Goal: Transaction & Acquisition: Purchase product/service

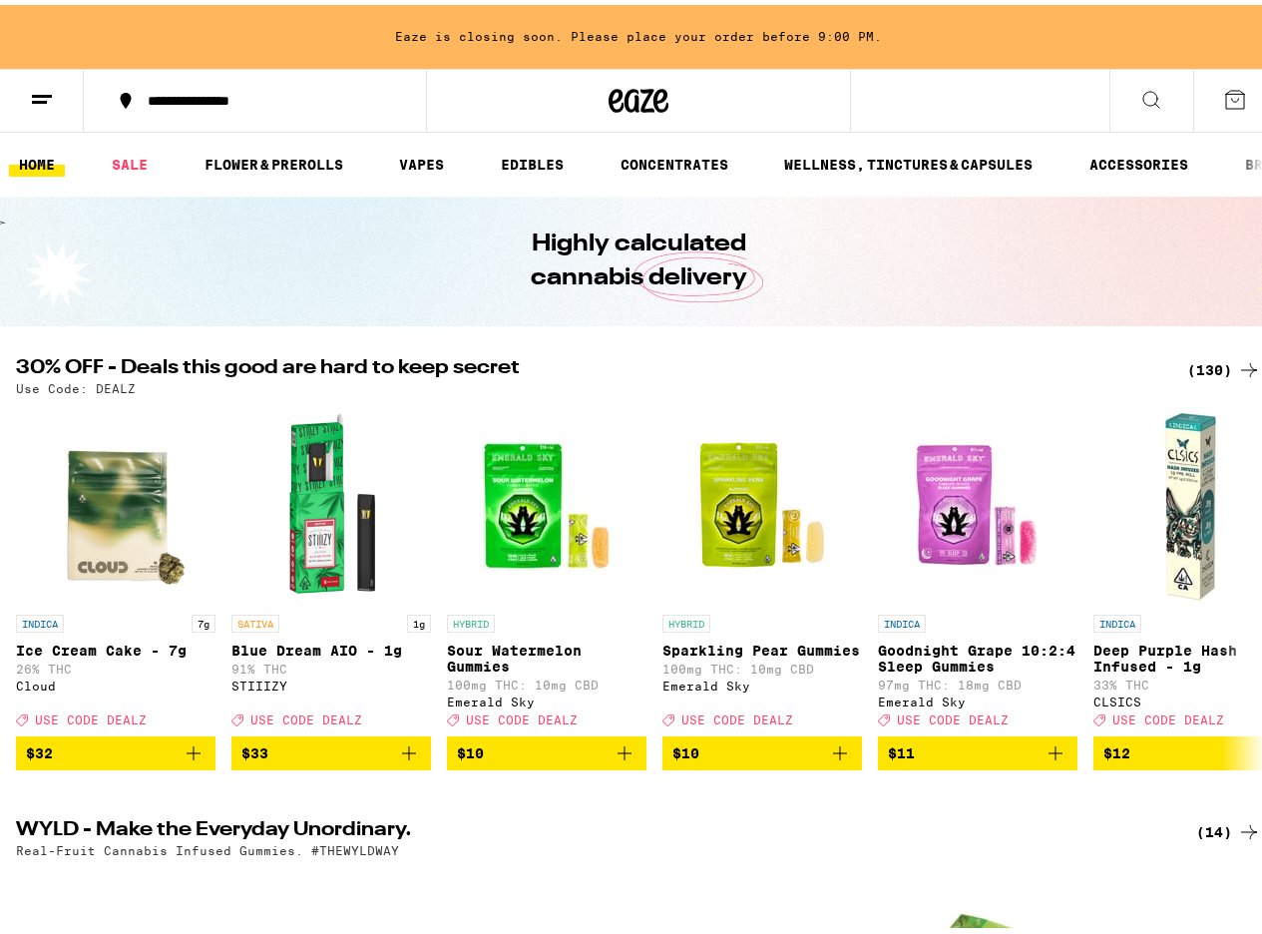
click at [1203, 365] on div "(130)" at bounding box center [1225, 365] width 74 height 24
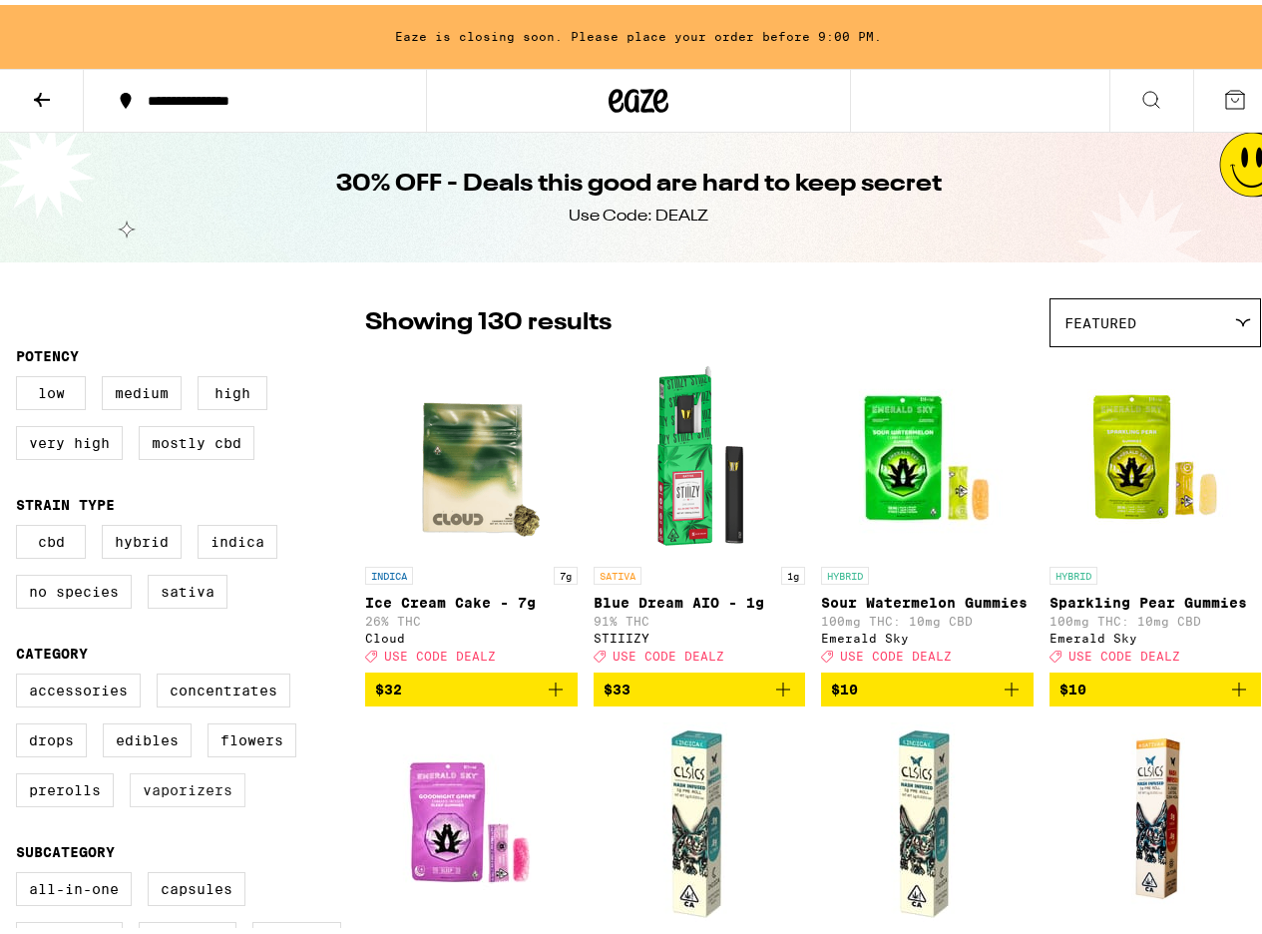
click at [168, 802] on label "Vaporizers" at bounding box center [188, 785] width 116 height 34
click at [21, 673] on input "Vaporizers" at bounding box center [20, 672] width 1 height 1
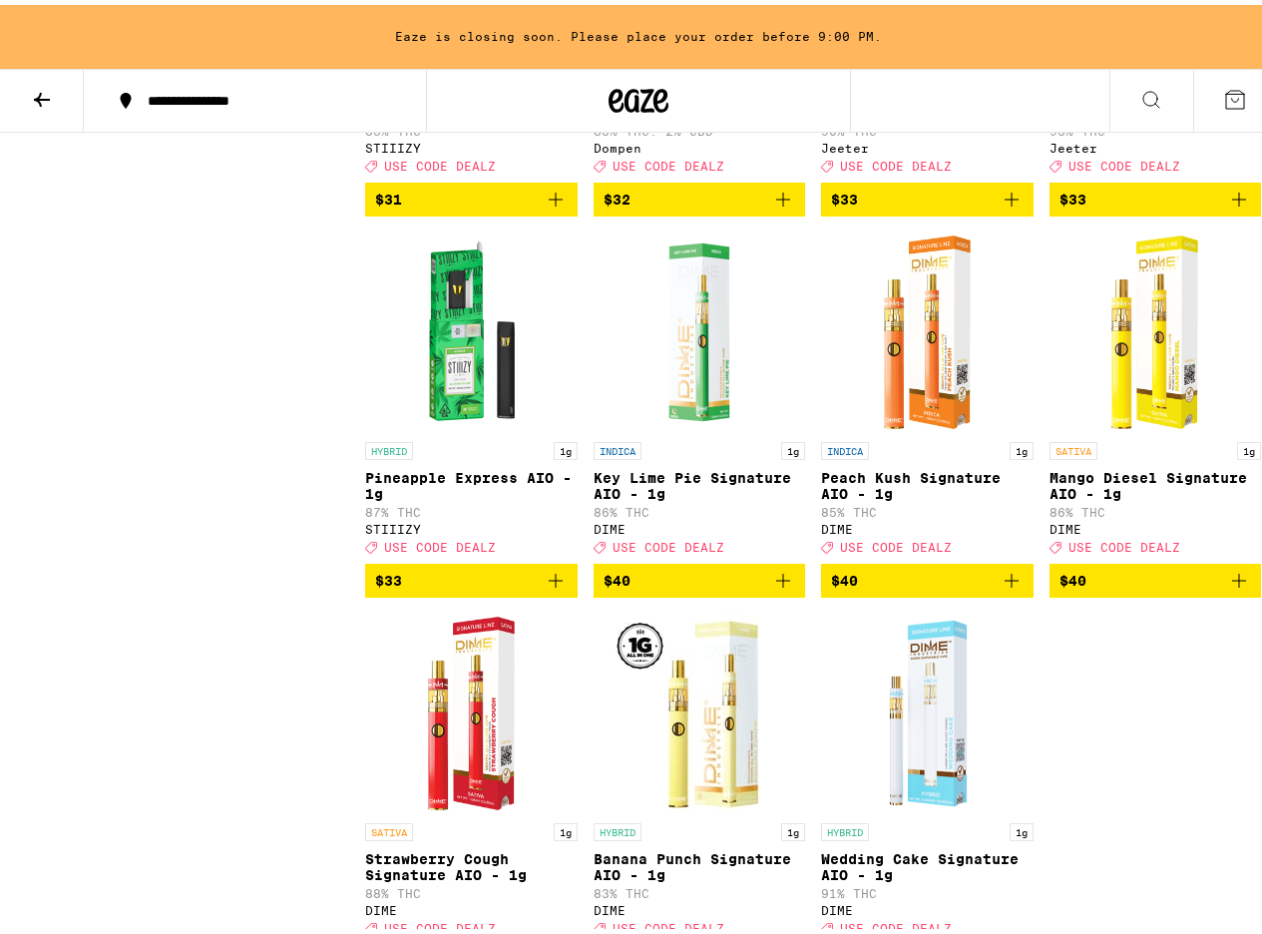
scroll to position [3473, 0]
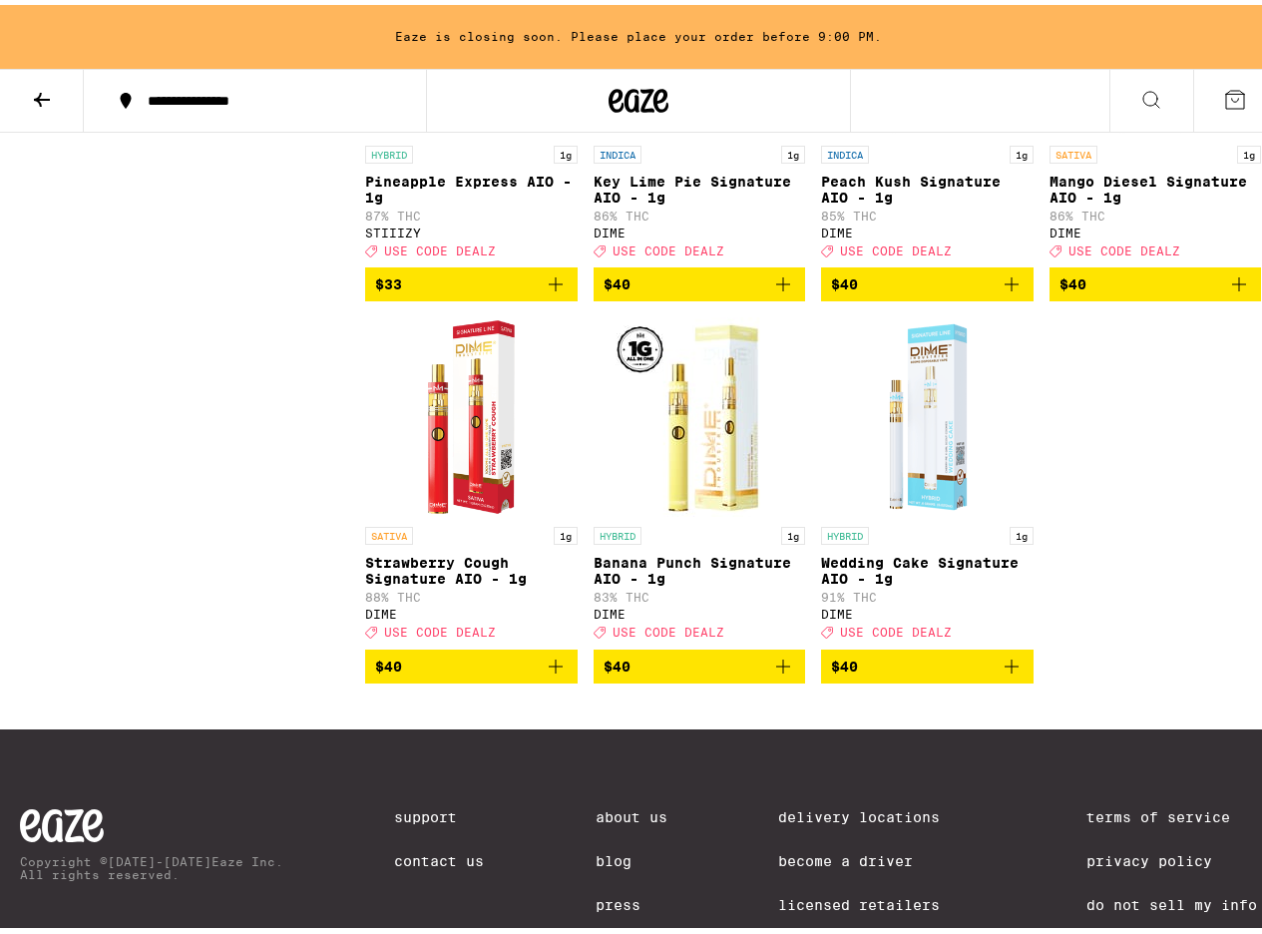
click at [916, 512] on img "Open page for Wedding Cake Signature AIO - 1g from DIME" at bounding box center [927, 412] width 200 height 200
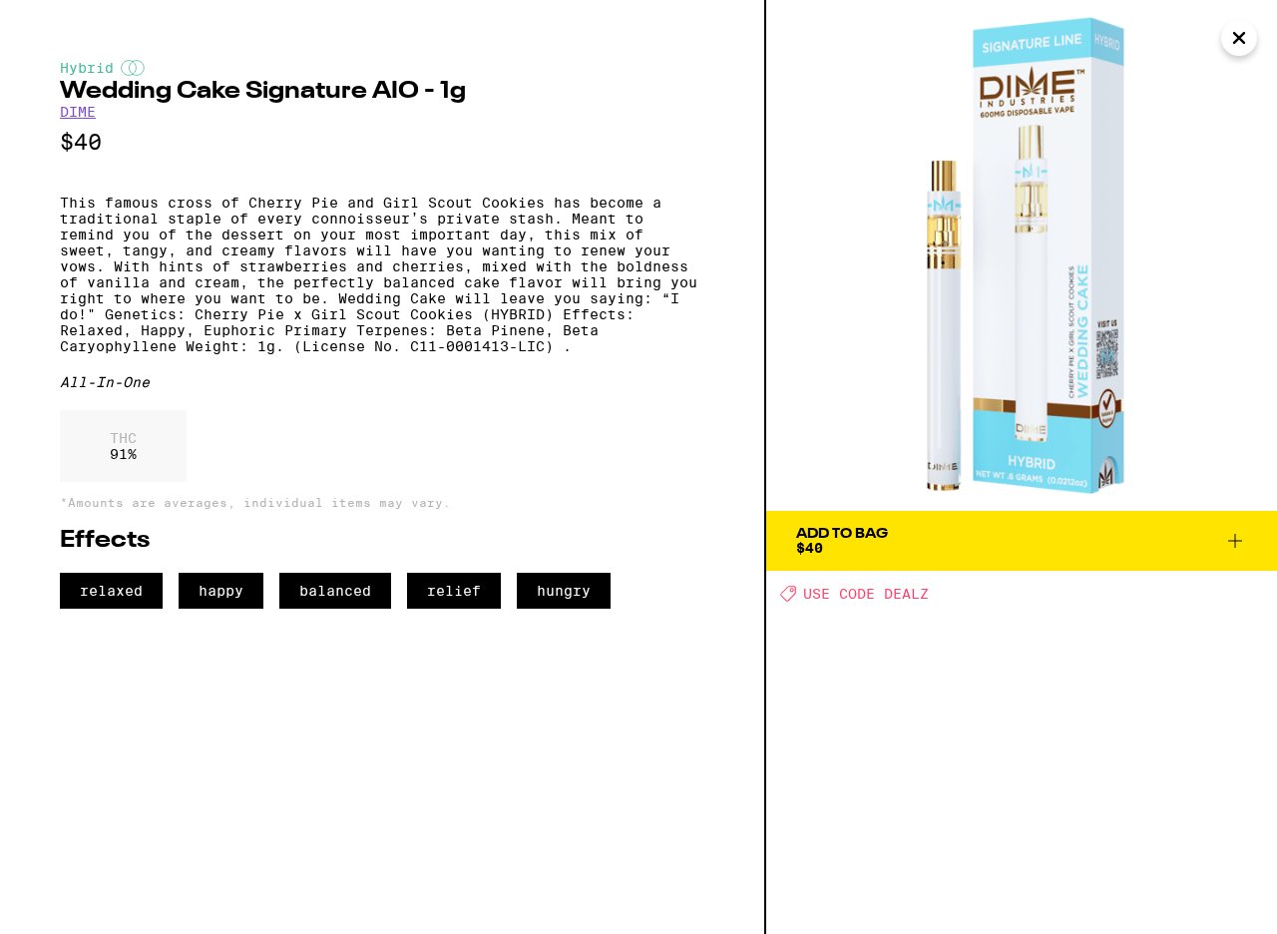
click at [1095, 525] on button "Add To Bag $40" at bounding box center [1021, 541] width 511 height 60
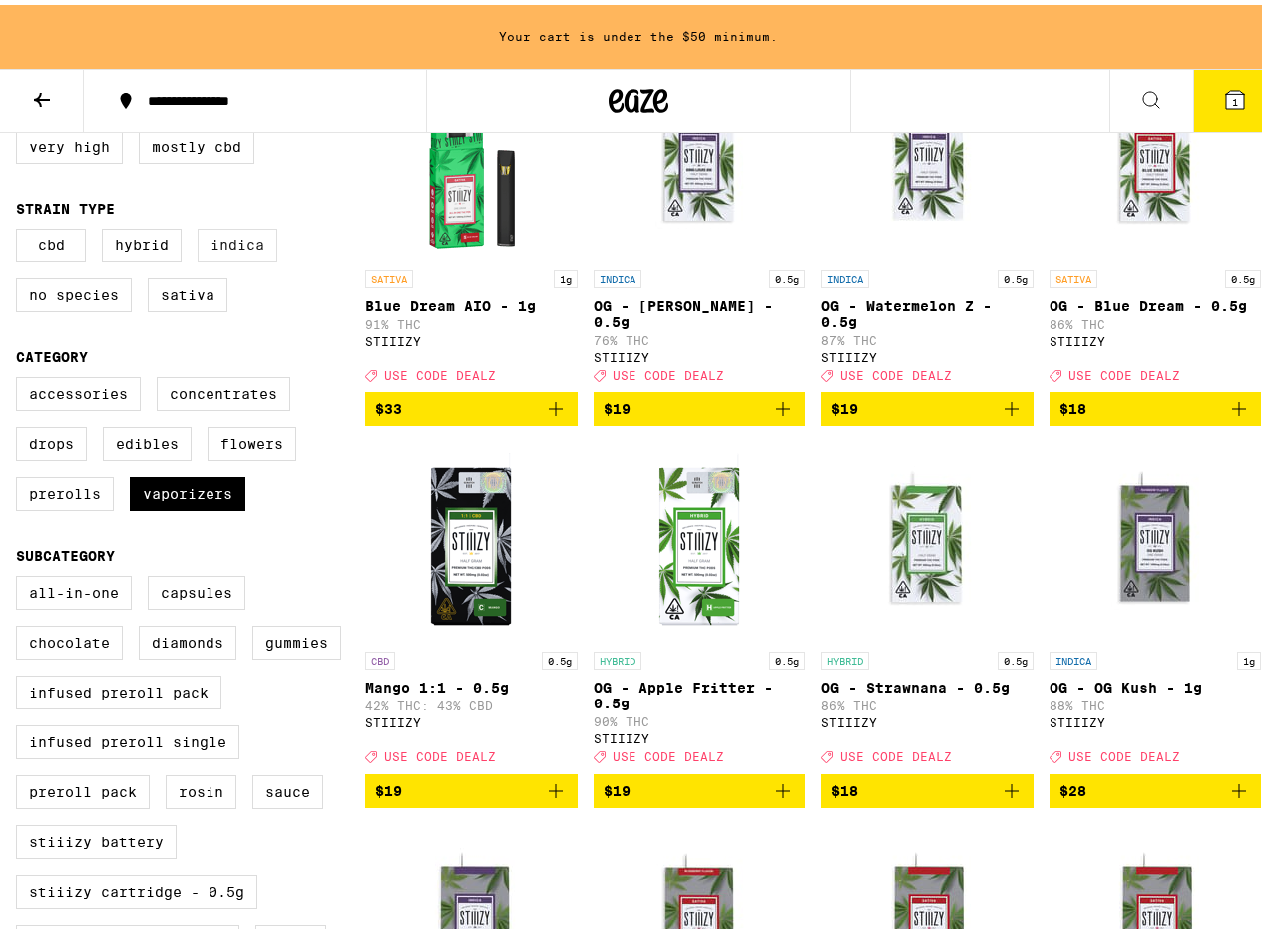
scroll to position [240, 0]
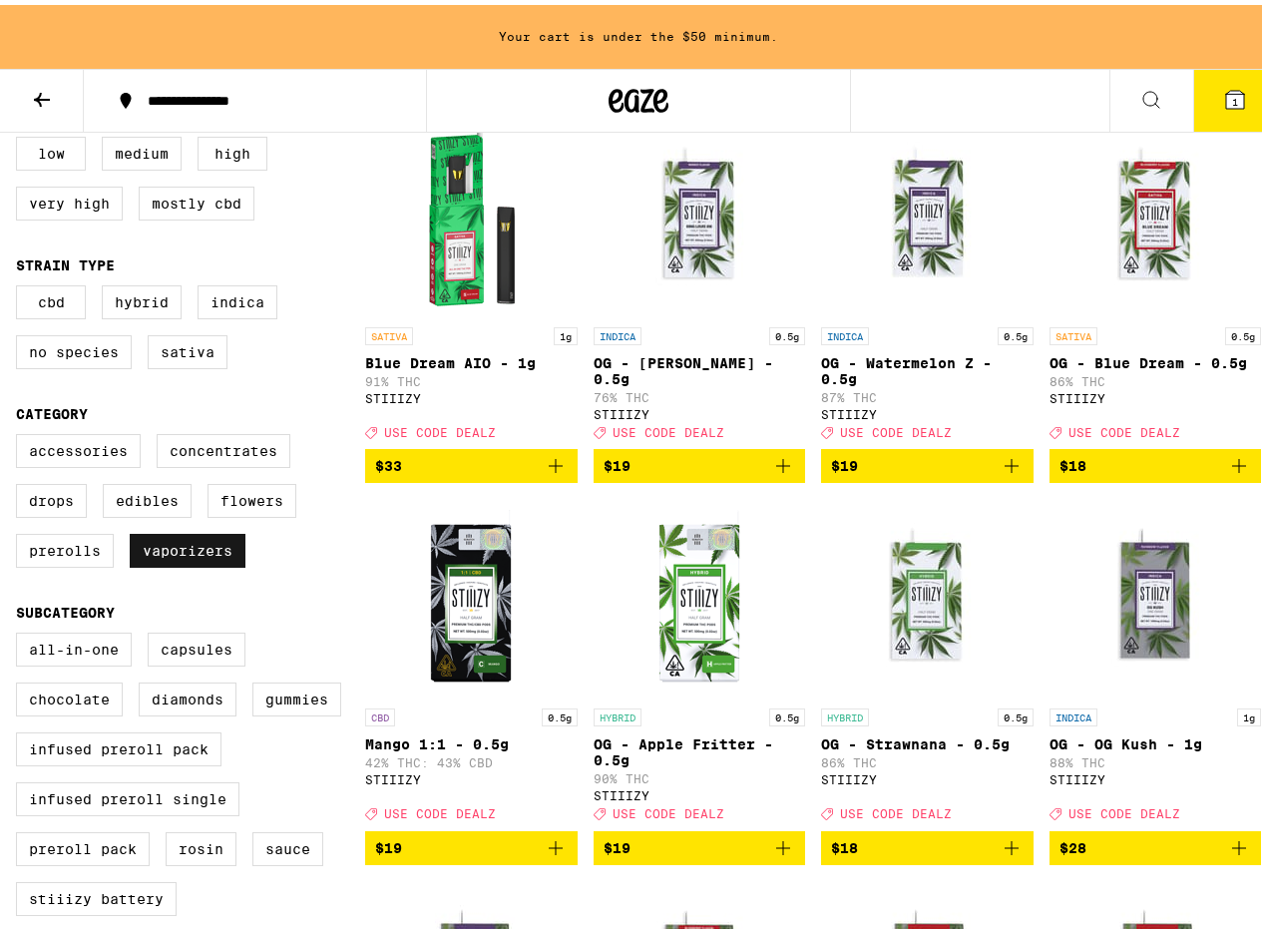
click at [220, 563] on label "Vaporizers" at bounding box center [188, 546] width 116 height 34
click at [21, 433] on input "Vaporizers" at bounding box center [20, 432] width 1 height 1
checkbox input "false"
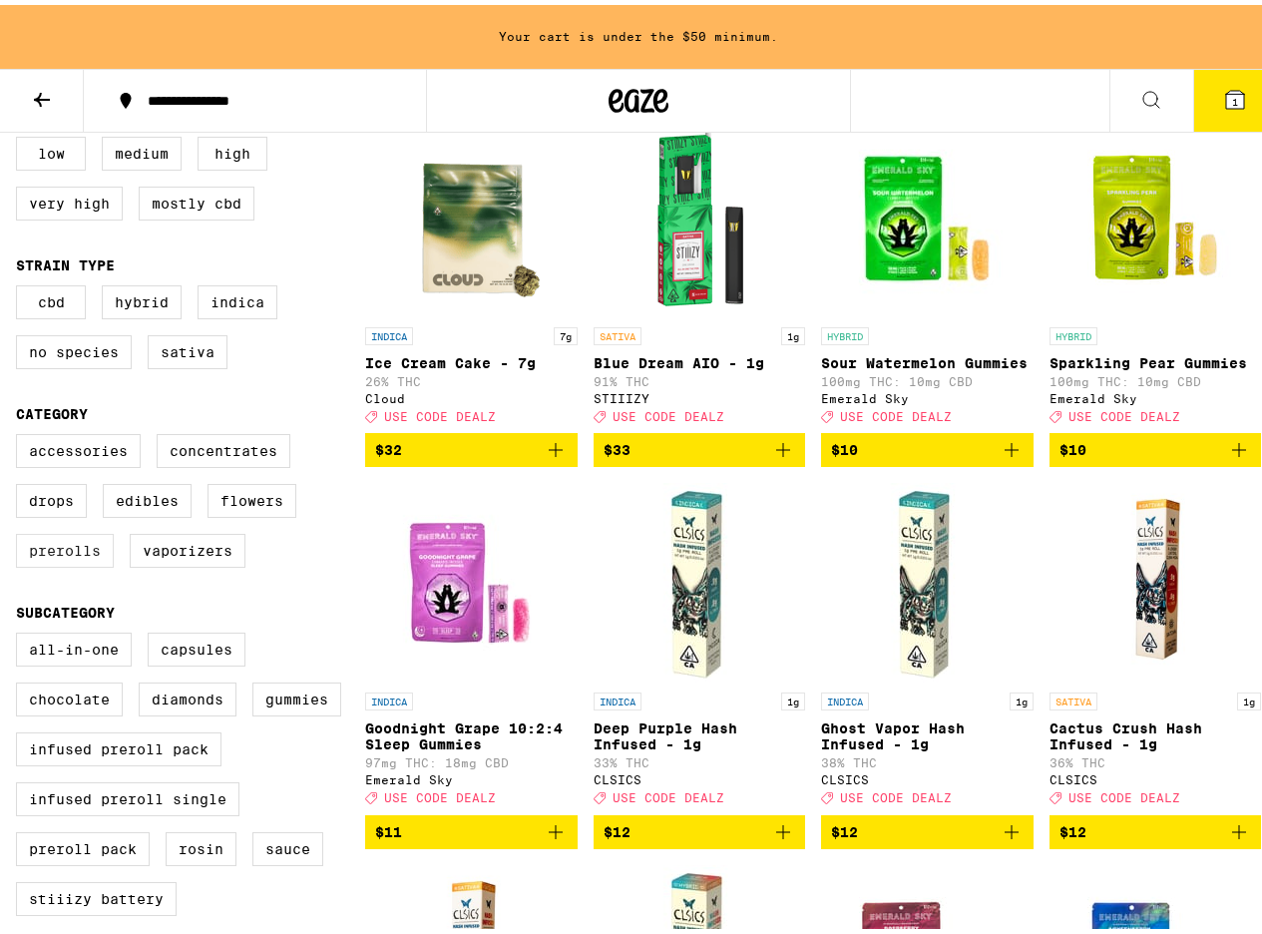
click at [70, 561] on label "Prerolls" at bounding box center [65, 546] width 98 height 34
click at [21, 433] on input "Prerolls" at bounding box center [20, 432] width 1 height 1
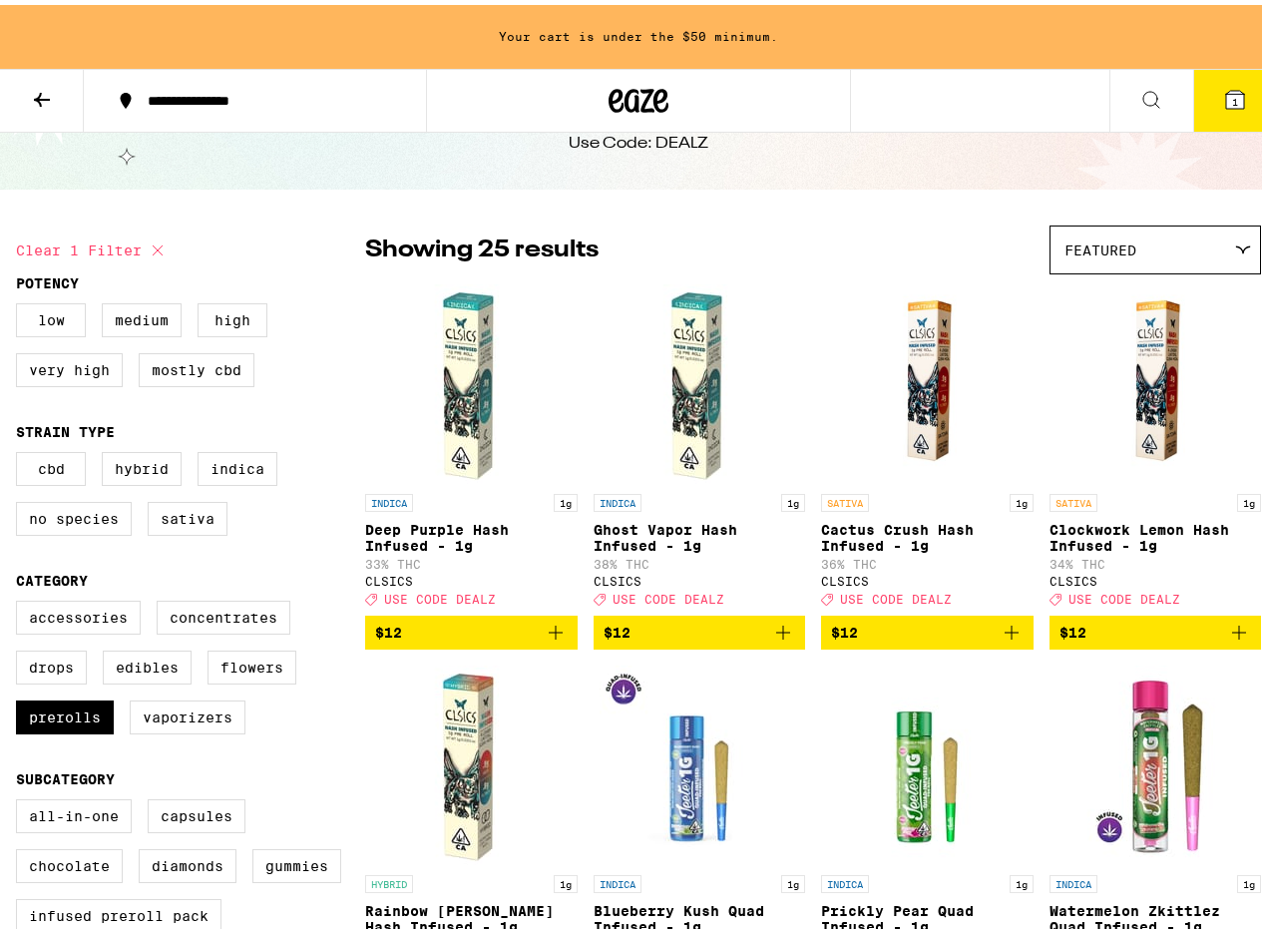
scroll to position [479, 0]
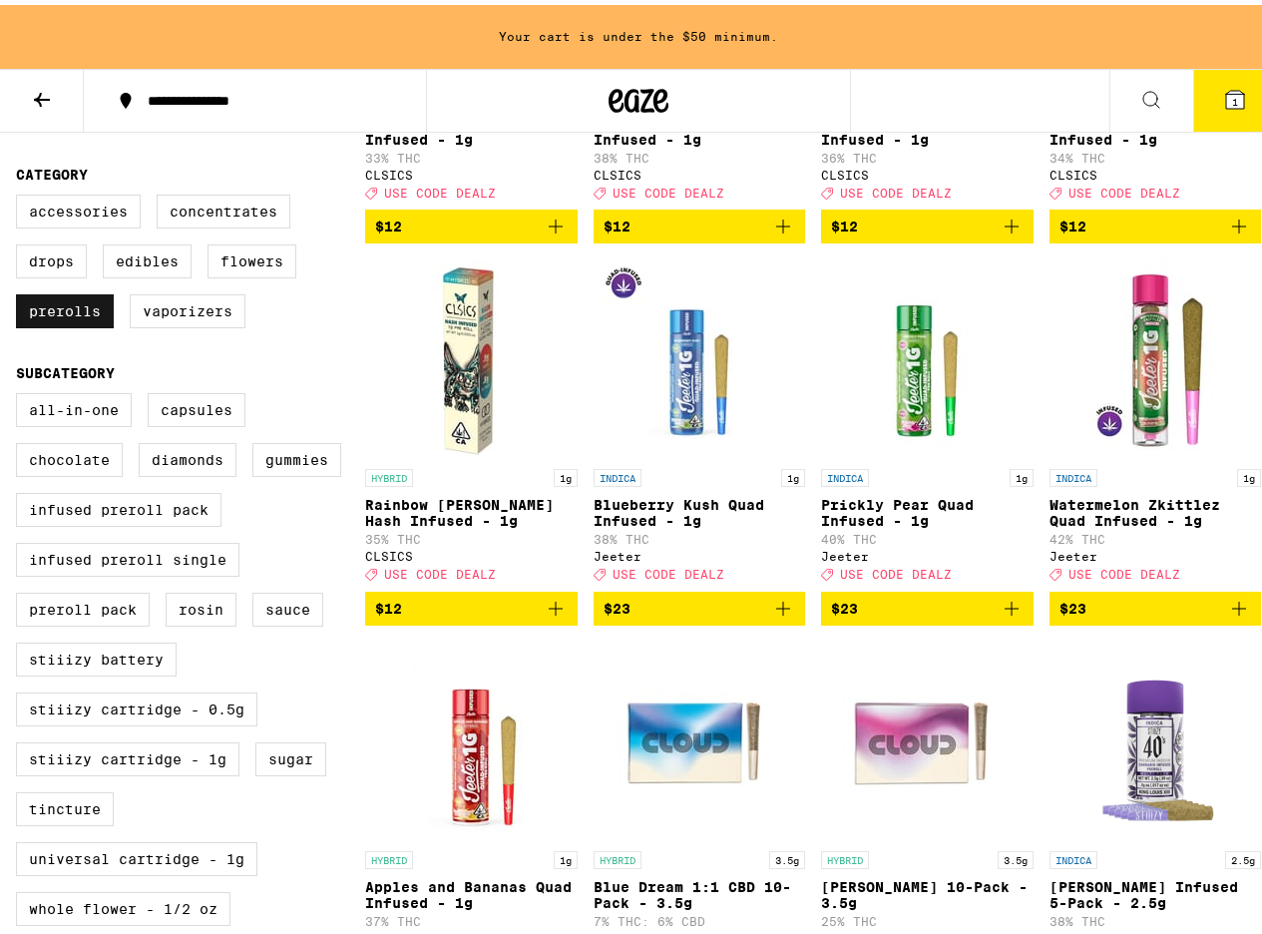
click at [87, 323] on label "Prerolls" at bounding box center [65, 306] width 98 height 34
click at [21, 194] on input "Prerolls" at bounding box center [20, 193] width 1 height 1
checkbox input "false"
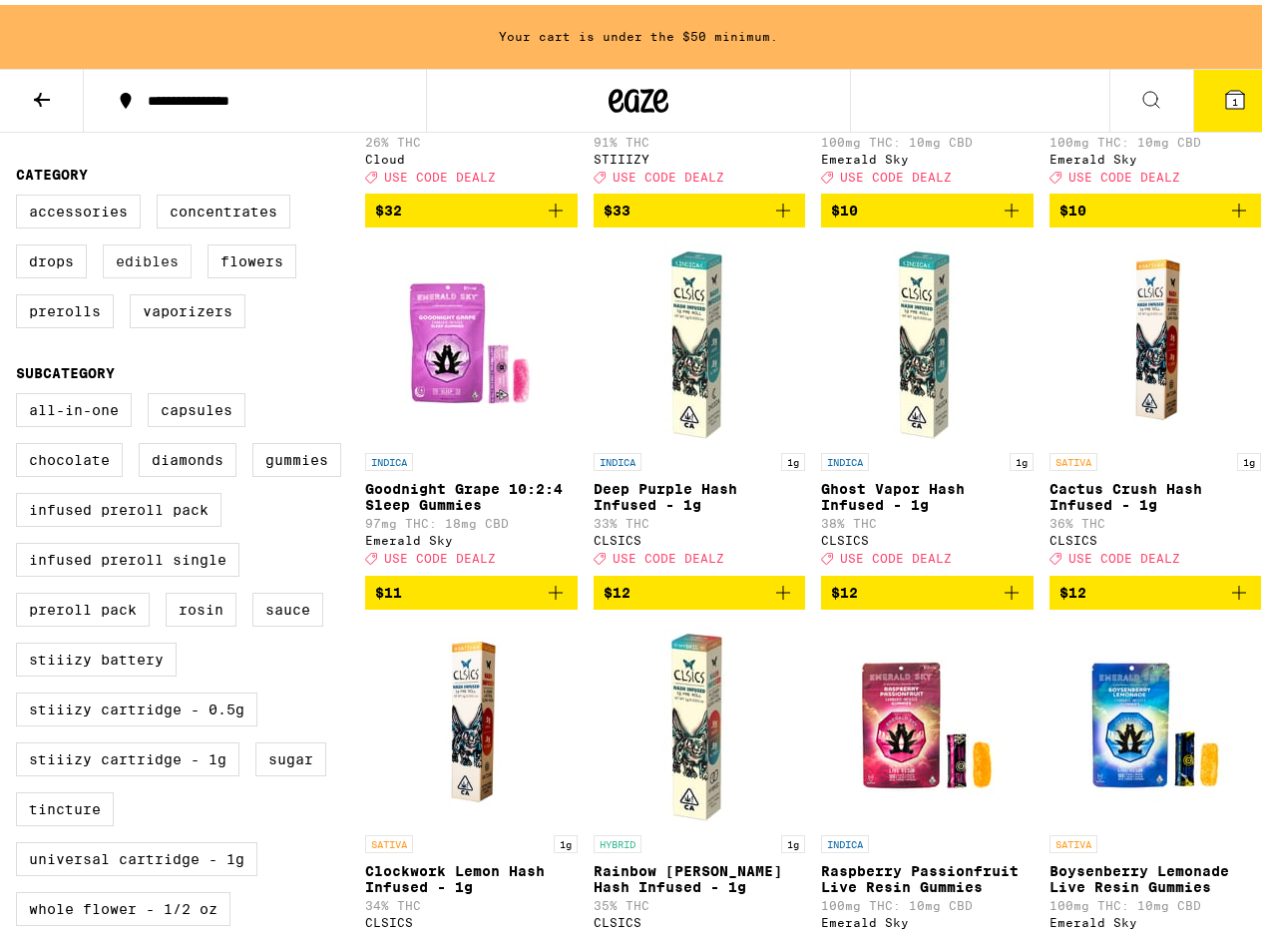
click at [167, 273] on label "Edibles" at bounding box center [147, 257] width 89 height 34
click at [21, 194] on input "Edibles" at bounding box center [20, 193] width 1 height 1
checkbox input "true"
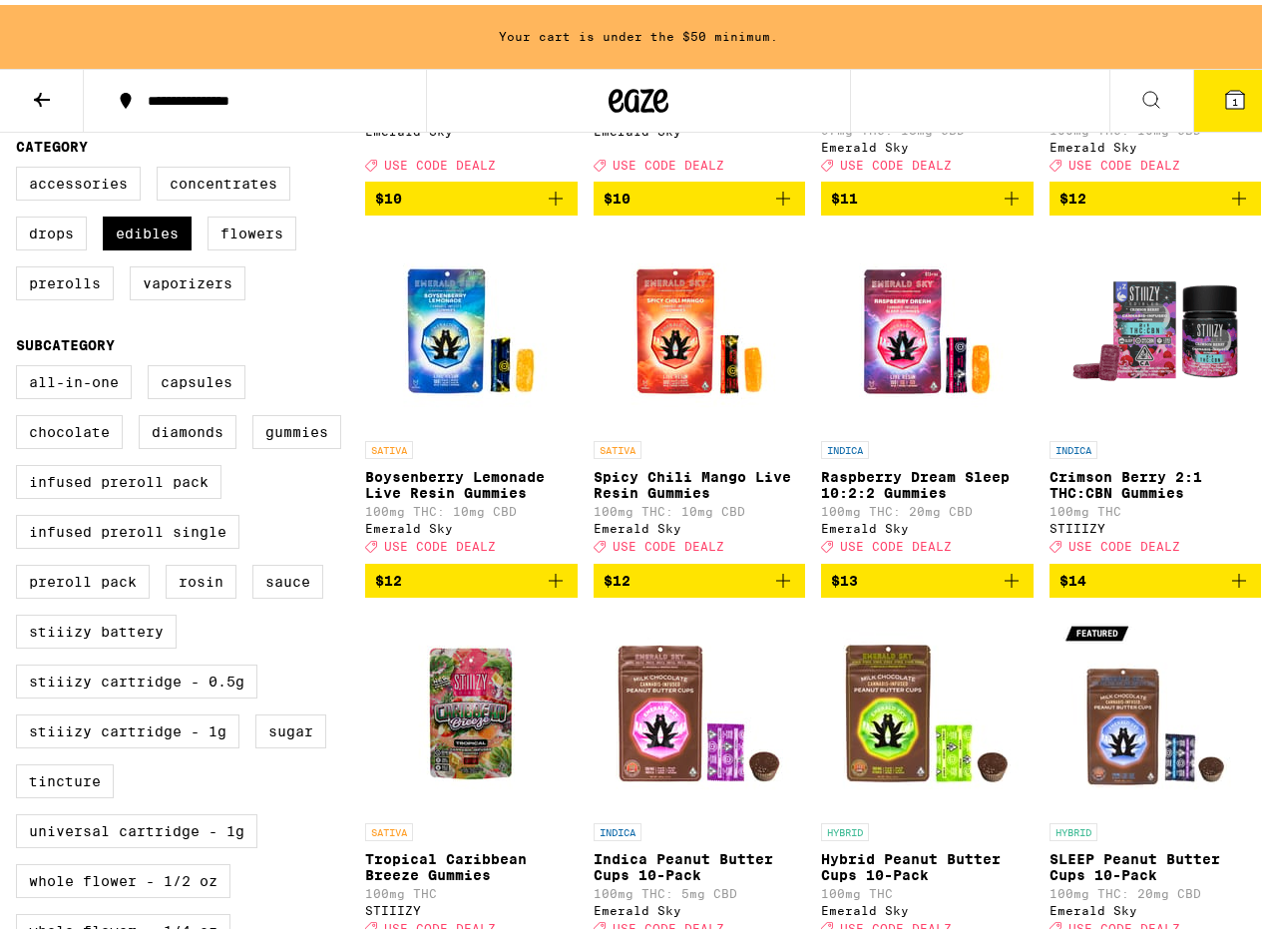
scroll to position [240, 0]
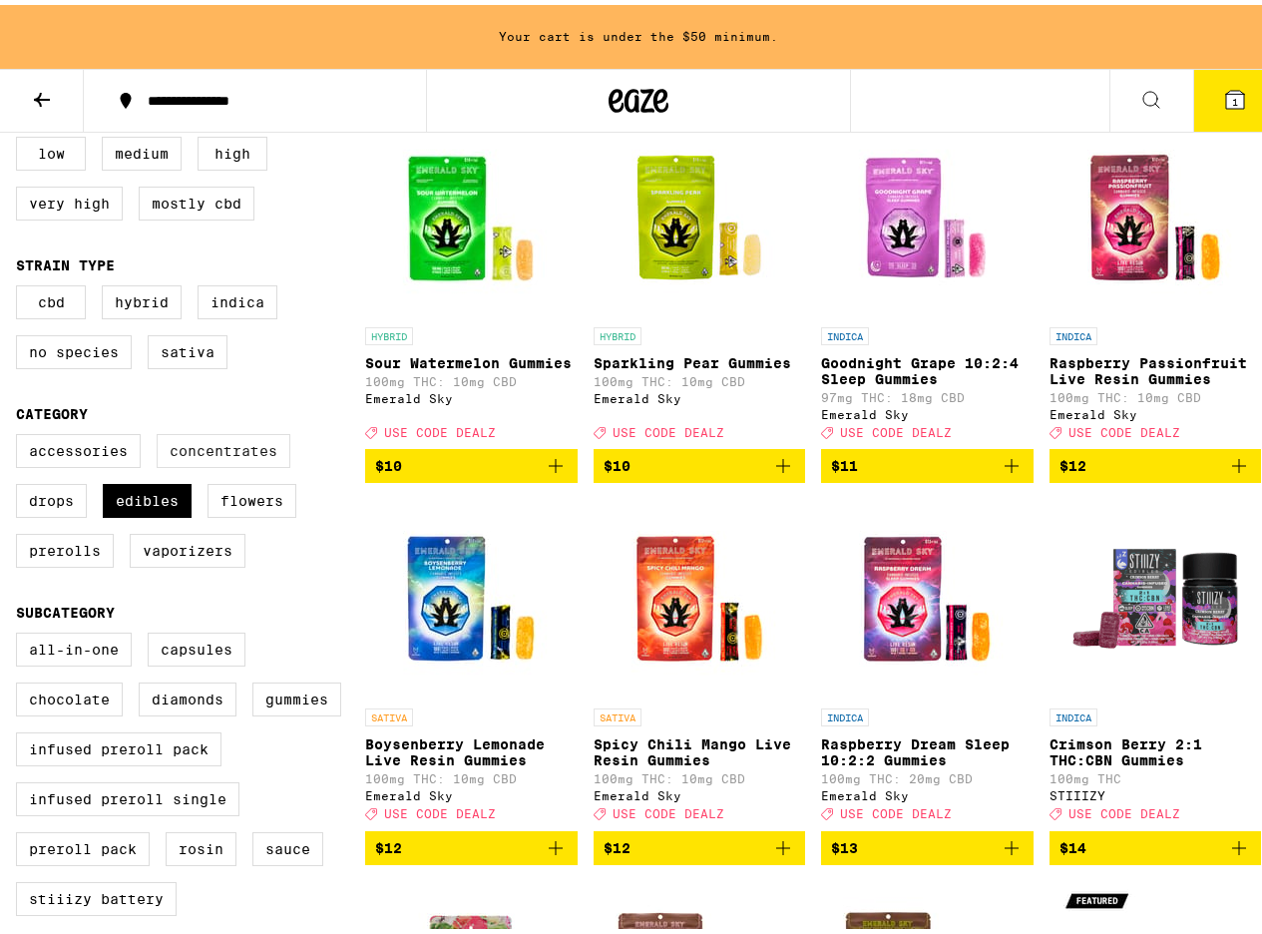
click at [224, 463] on label "Concentrates" at bounding box center [224, 446] width 134 height 34
click at [21, 433] on input "Concentrates" at bounding box center [20, 432] width 1 height 1
click at [224, 463] on label "Concentrates" at bounding box center [224, 446] width 134 height 34
click at [21, 433] on input "Concentrates" at bounding box center [20, 432] width 1 height 1
checkbox input "false"
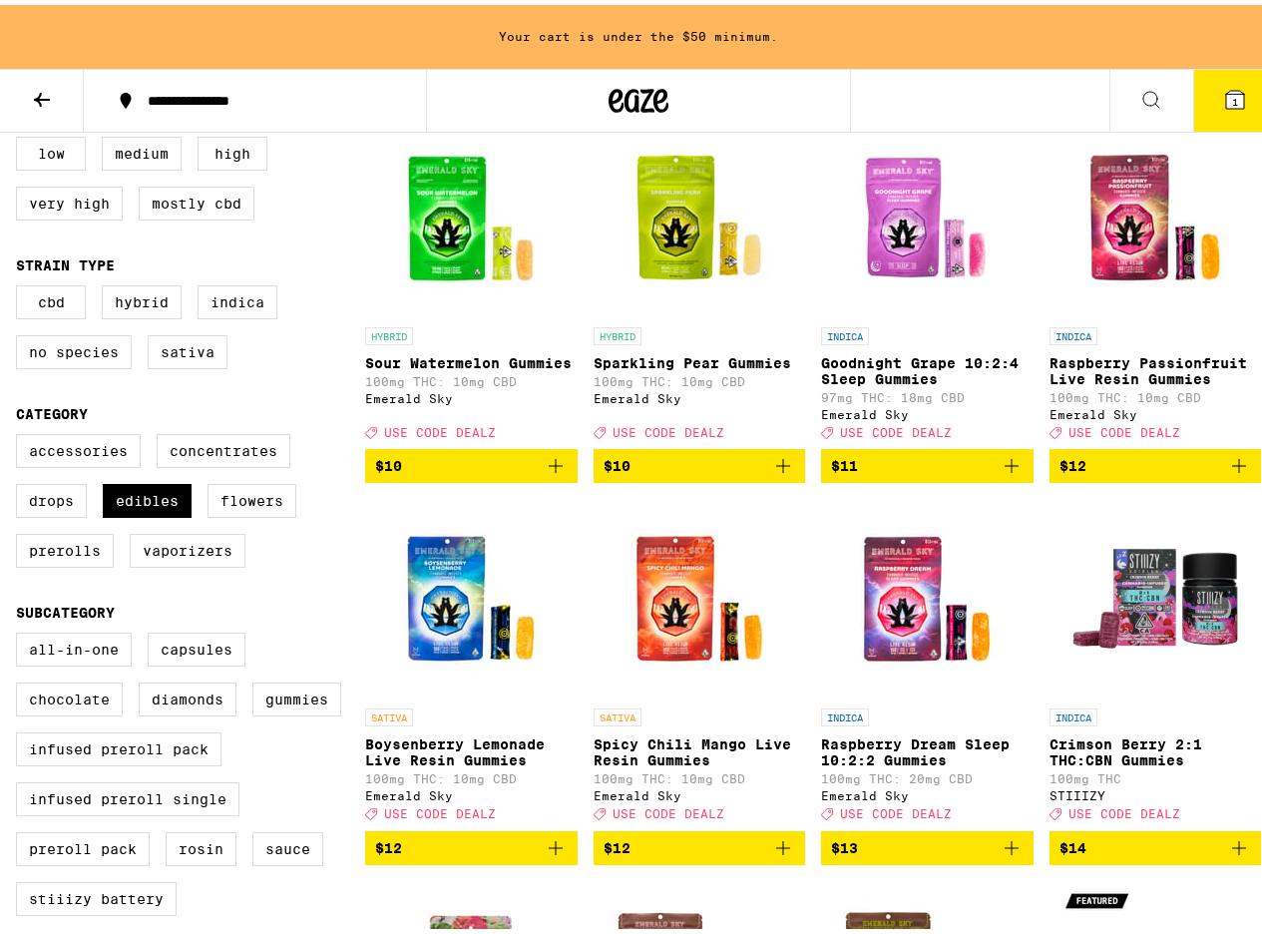
drag, startPoint x: 167, startPoint y: 517, endPoint x: 171, endPoint y: 487, distance: 30.2
click at [166, 513] on label "Edibles" at bounding box center [147, 496] width 89 height 34
click at [21, 433] on input "Edibles" at bounding box center [20, 432] width 1 height 1
checkbox input "false"
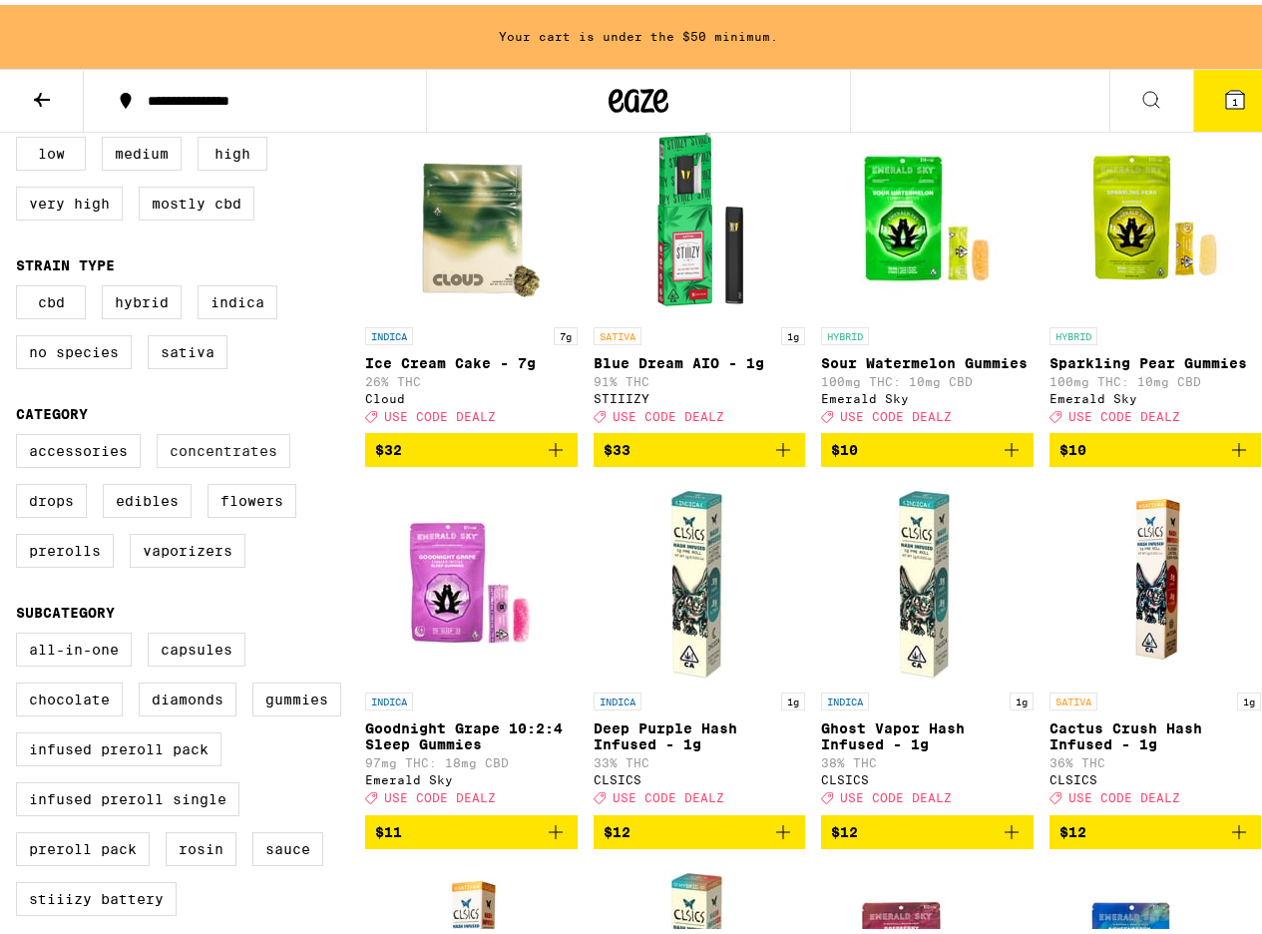
click at [197, 458] on label "Concentrates" at bounding box center [224, 446] width 134 height 34
click at [21, 433] on input "Concentrates" at bounding box center [20, 432] width 1 height 1
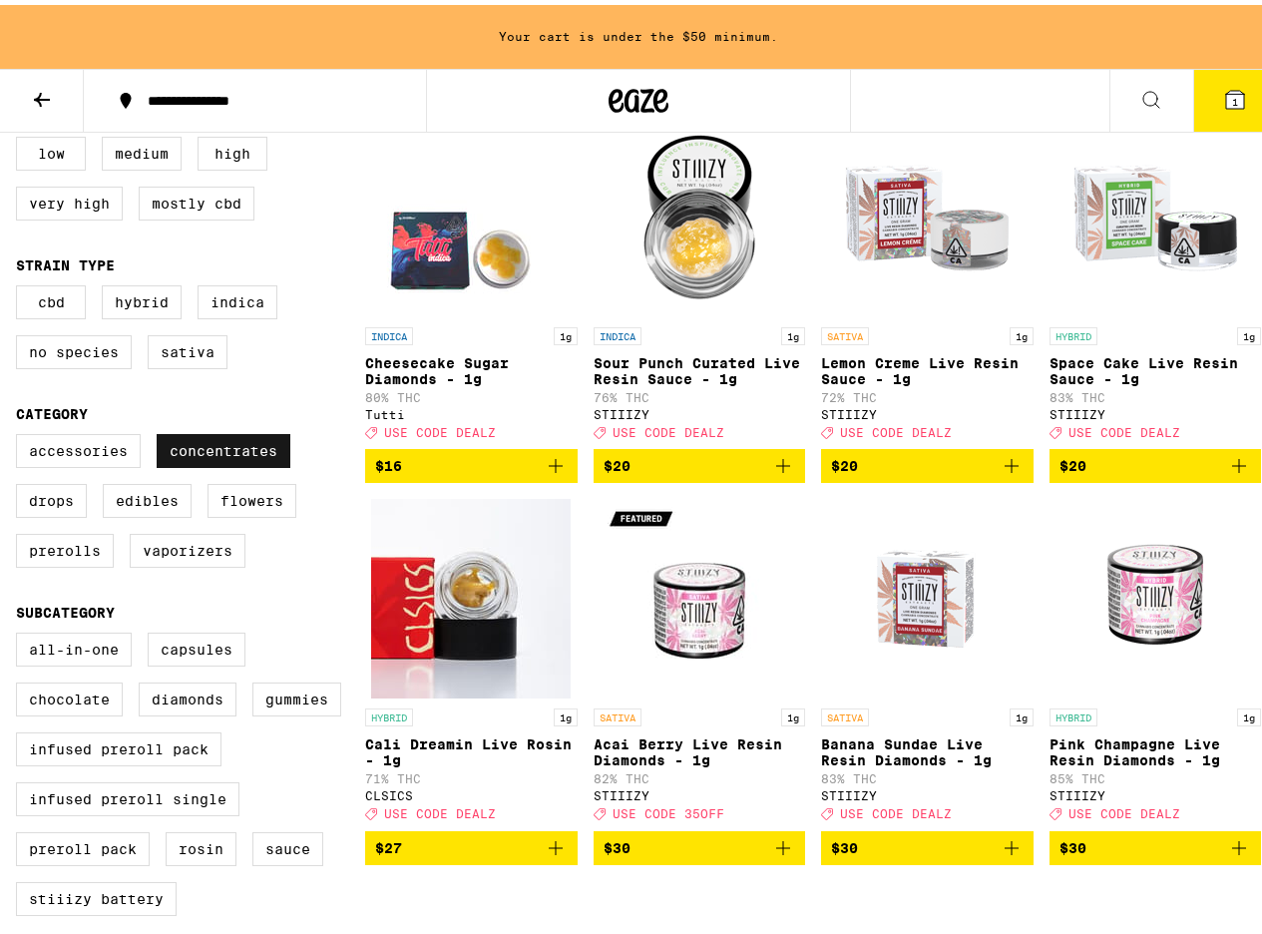
click at [231, 463] on label "Concentrates" at bounding box center [224, 446] width 134 height 34
click at [21, 433] on input "Concentrates" at bounding box center [20, 432] width 1 height 1
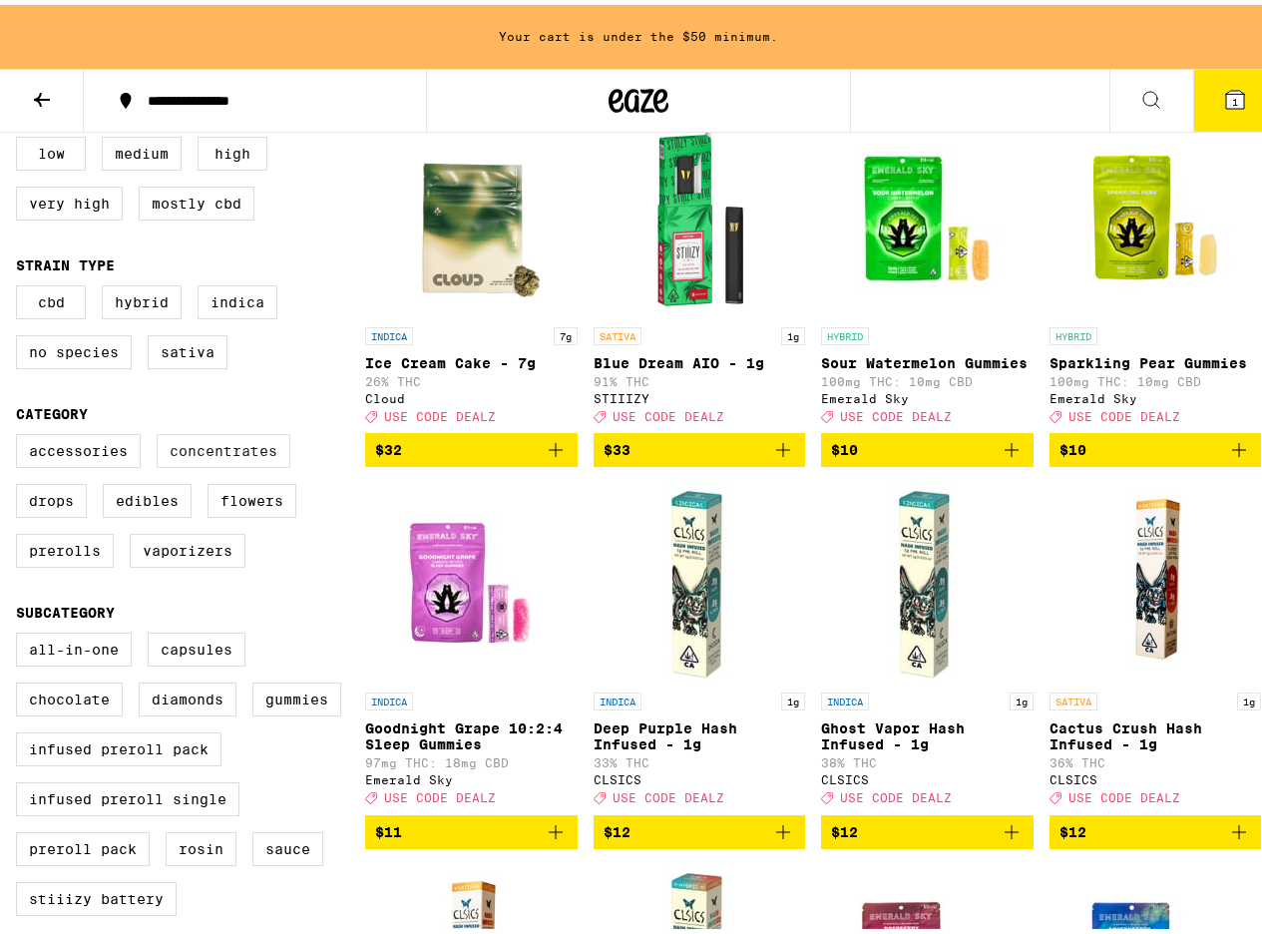
click at [234, 463] on label "Concentrates" at bounding box center [224, 446] width 134 height 34
click at [21, 433] on input "Concentrates" at bounding box center [20, 432] width 1 height 1
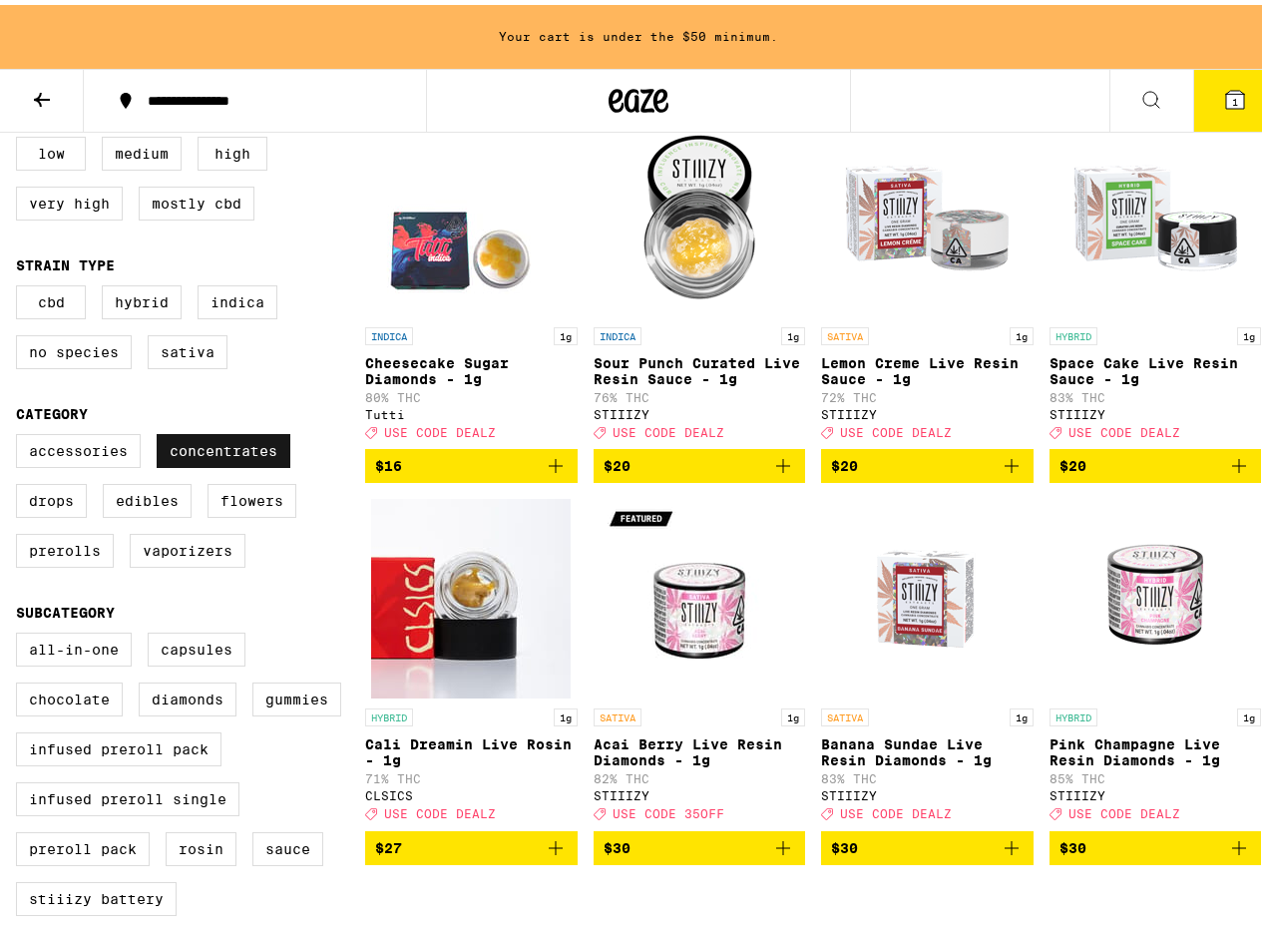
click at [203, 463] on label "Concentrates" at bounding box center [224, 446] width 134 height 34
click at [21, 433] on input "Concentrates" at bounding box center [20, 432] width 1 height 1
checkbox input "false"
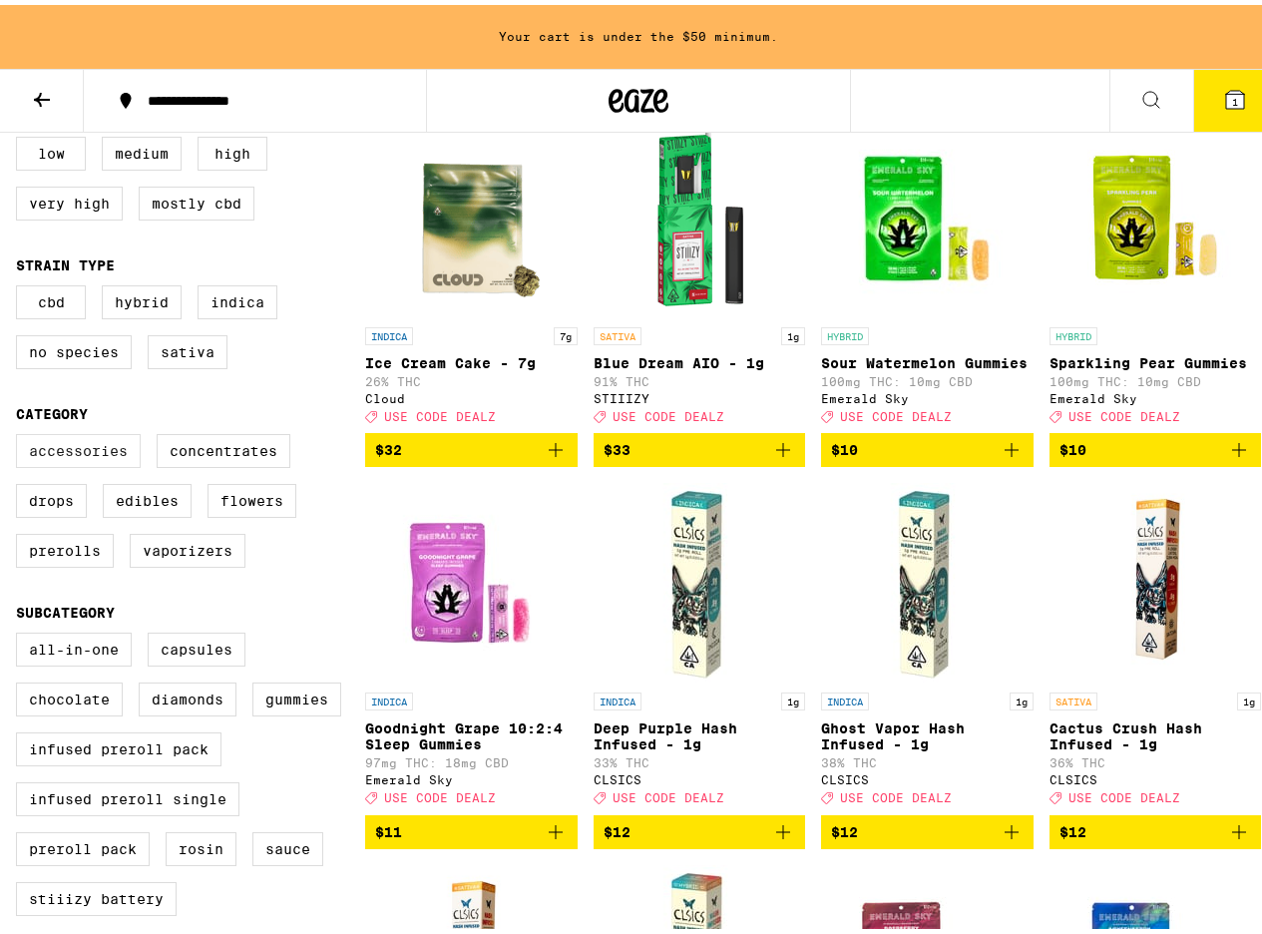
click at [55, 454] on label "Accessories" at bounding box center [78, 446] width 125 height 34
click at [21, 433] on input "Accessories" at bounding box center [20, 432] width 1 height 1
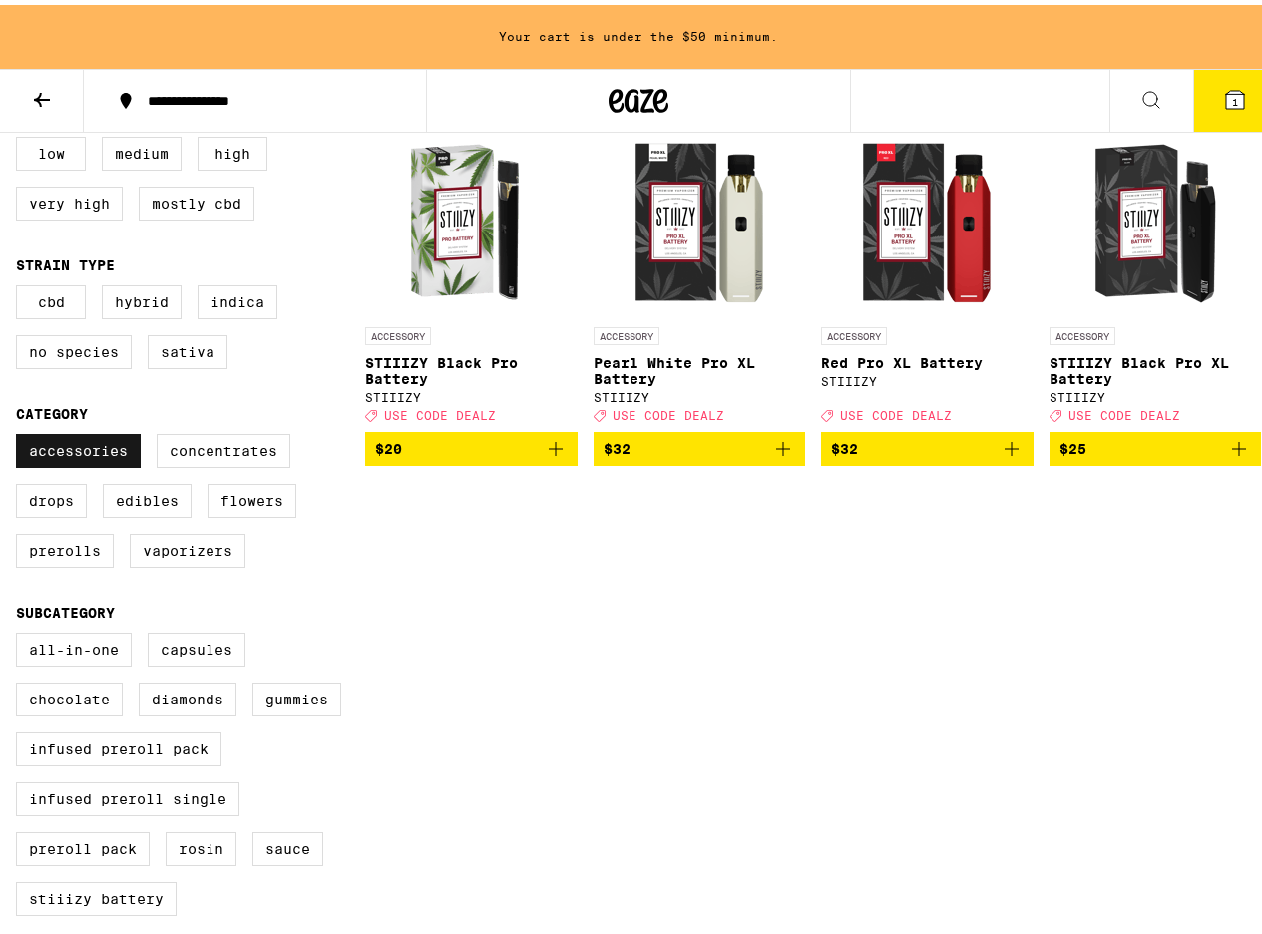
click at [67, 463] on label "Accessories" at bounding box center [78, 446] width 125 height 34
click at [21, 433] on input "Accessories" at bounding box center [20, 432] width 1 height 1
checkbox input "false"
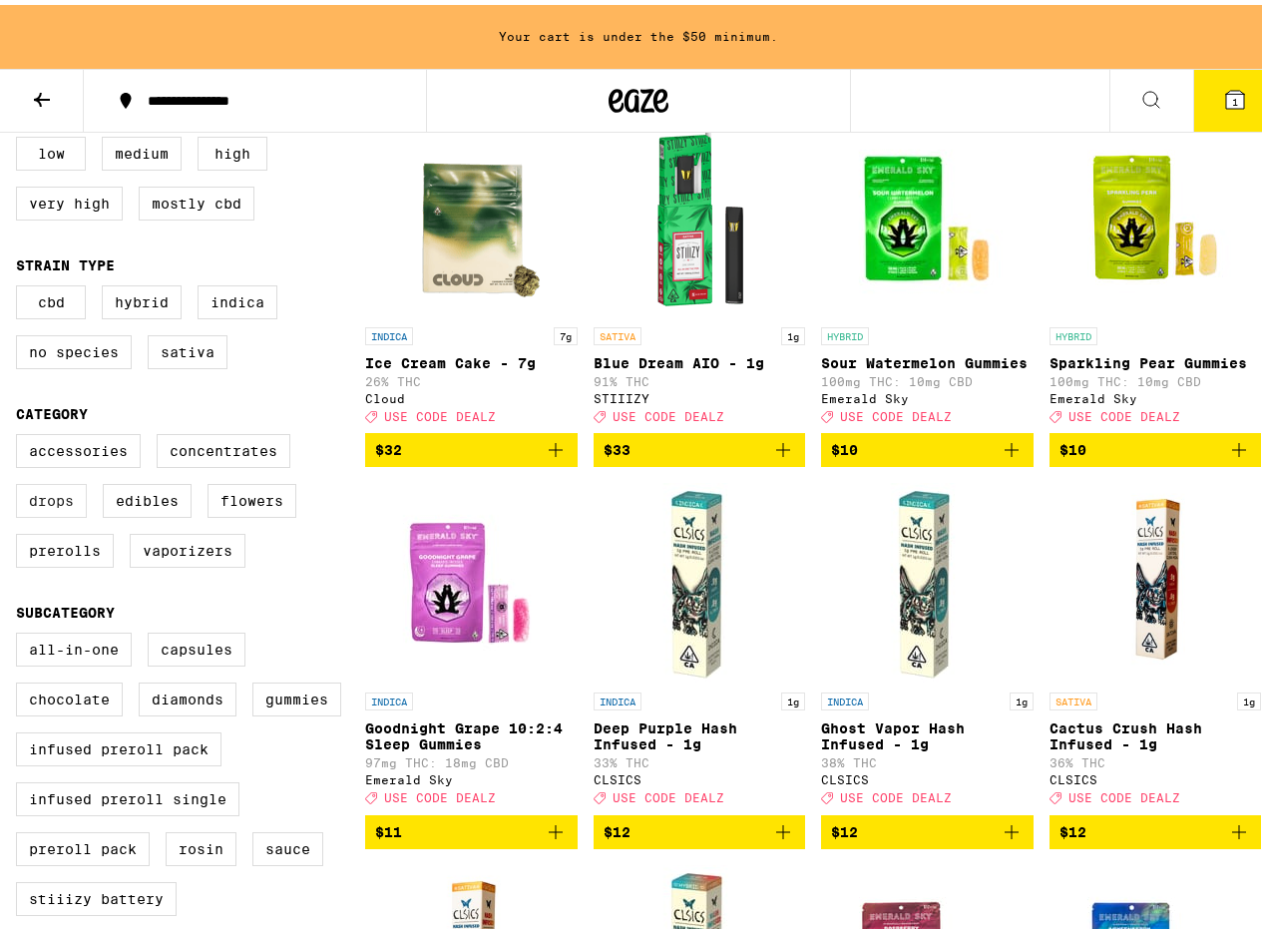
click at [58, 513] on label "Drops" at bounding box center [51, 496] width 71 height 34
click at [21, 433] on input "Drops" at bounding box center [20, 432] width 1 height 1
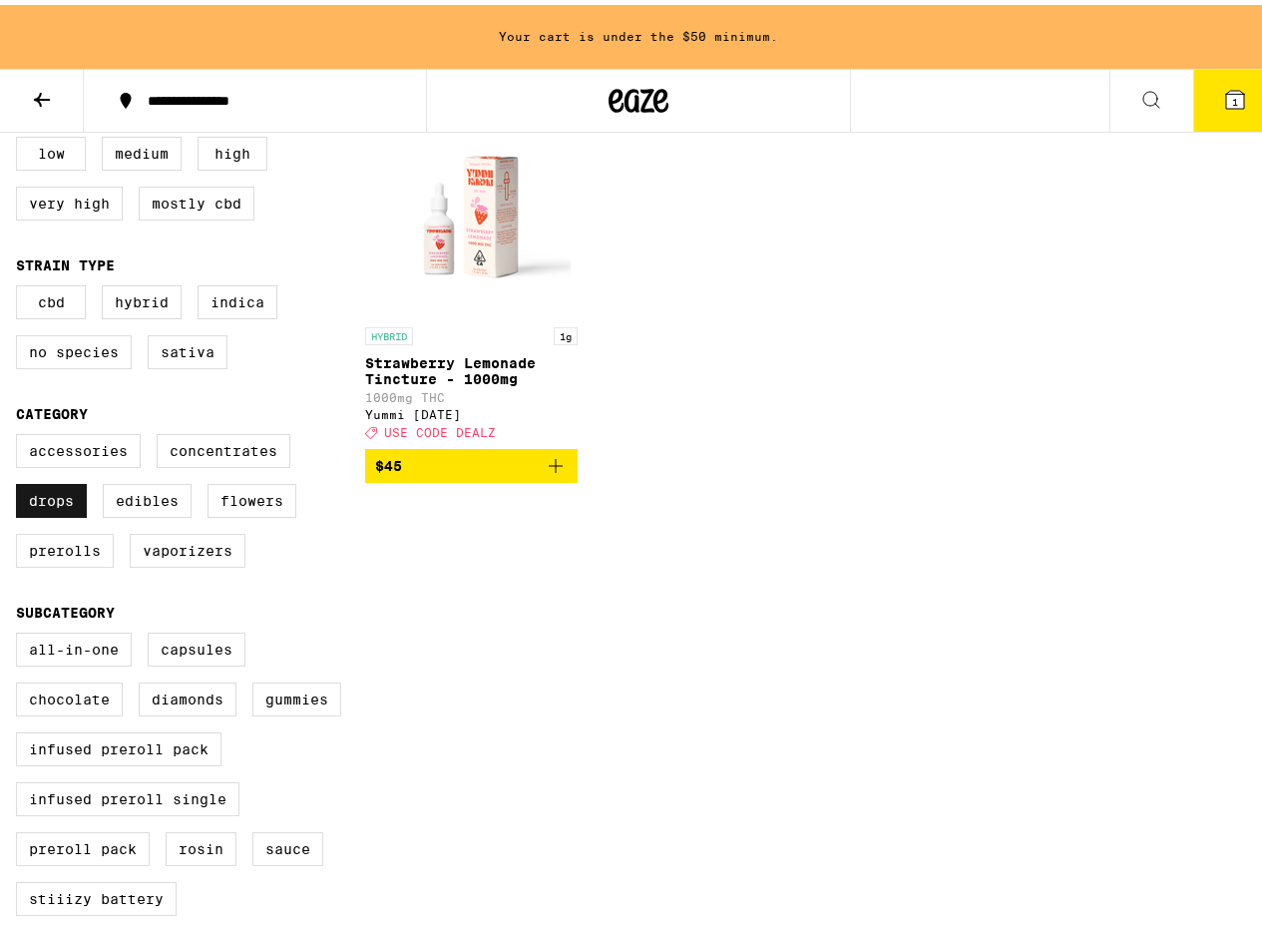
click at [59, 513] on label "Drops" at bounding box center [51, 496] width 71 height 34
click at [21, 433] on input "Drops" at bounding box center [20, 432] width 1 height 1
checkbox input "false"
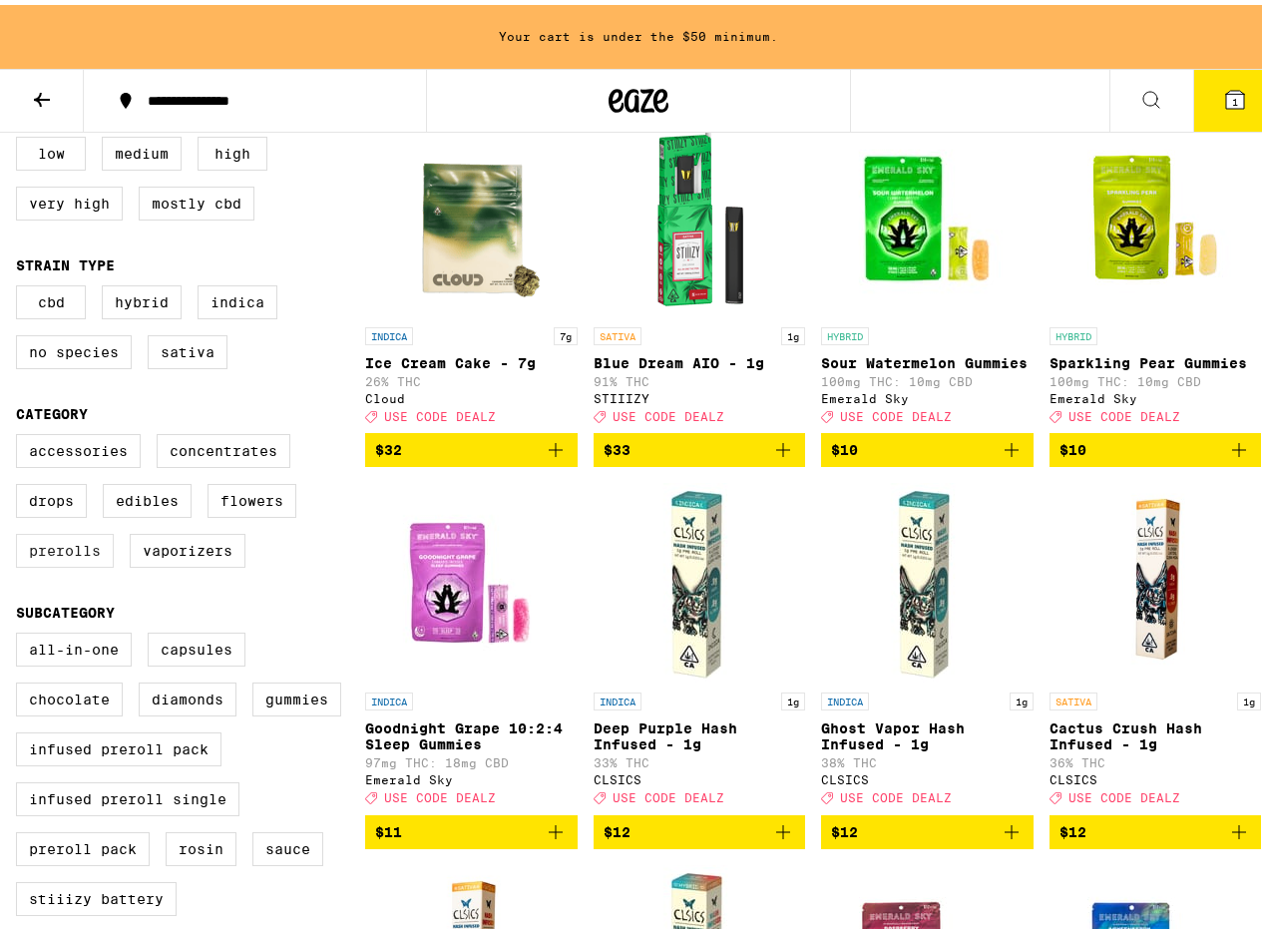
click at [96, 561] on label "Prerolls" at bounding box center [65, 546] width 98 height 34
click at [21, 433] on input "Prerolls" at bounding box center [20, 432] width 1 height 1
checkbox input "true"
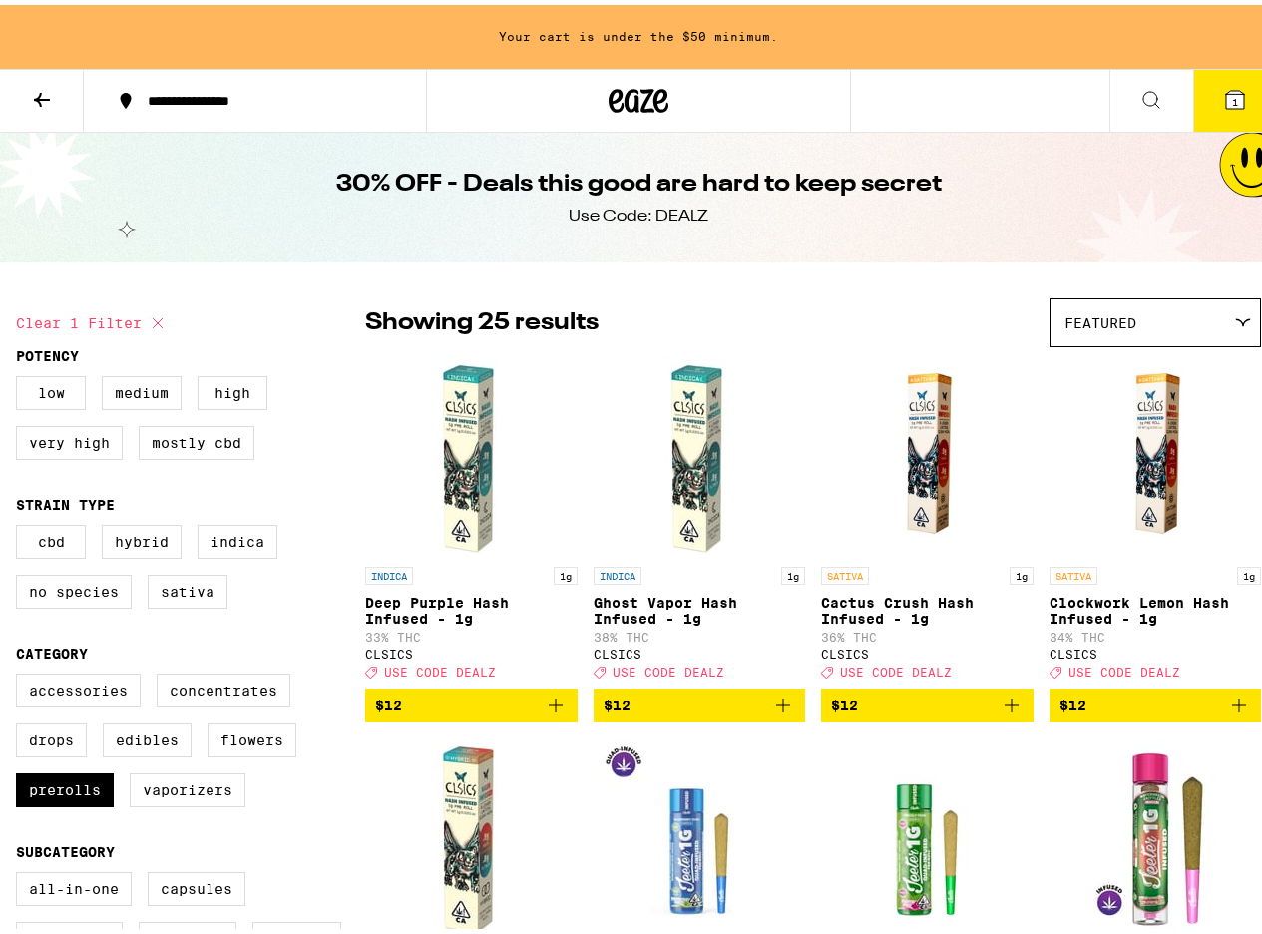
click at [474, 492] on img "Open page for Deep Purple Hash Infused - 1g from CLSICS" at bounding box center [471, 452] width 200 height 200
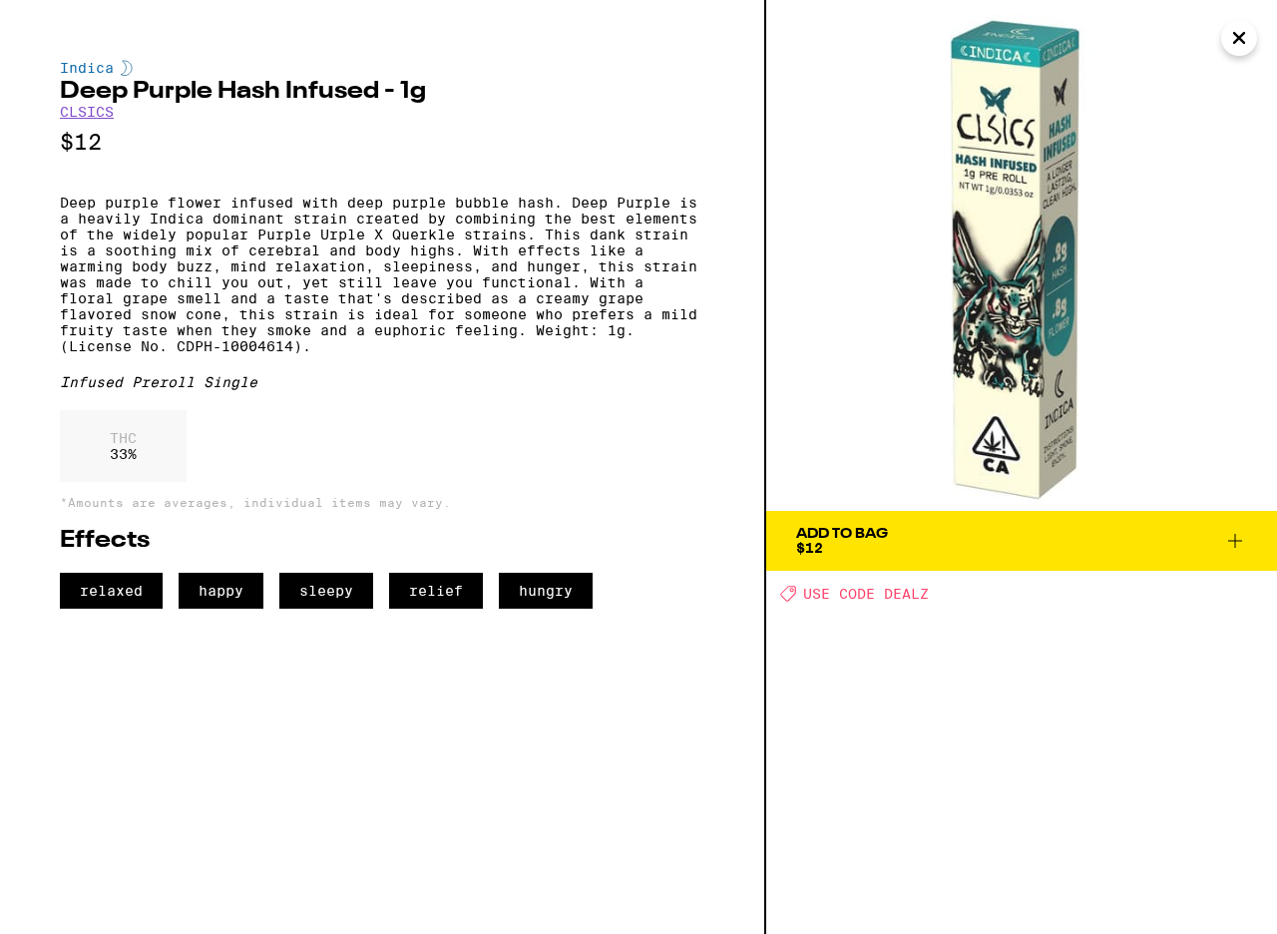
click at [1007, 550] on span "Add To Bag $12" at bounding box center [1021, 541] width 451 height 28
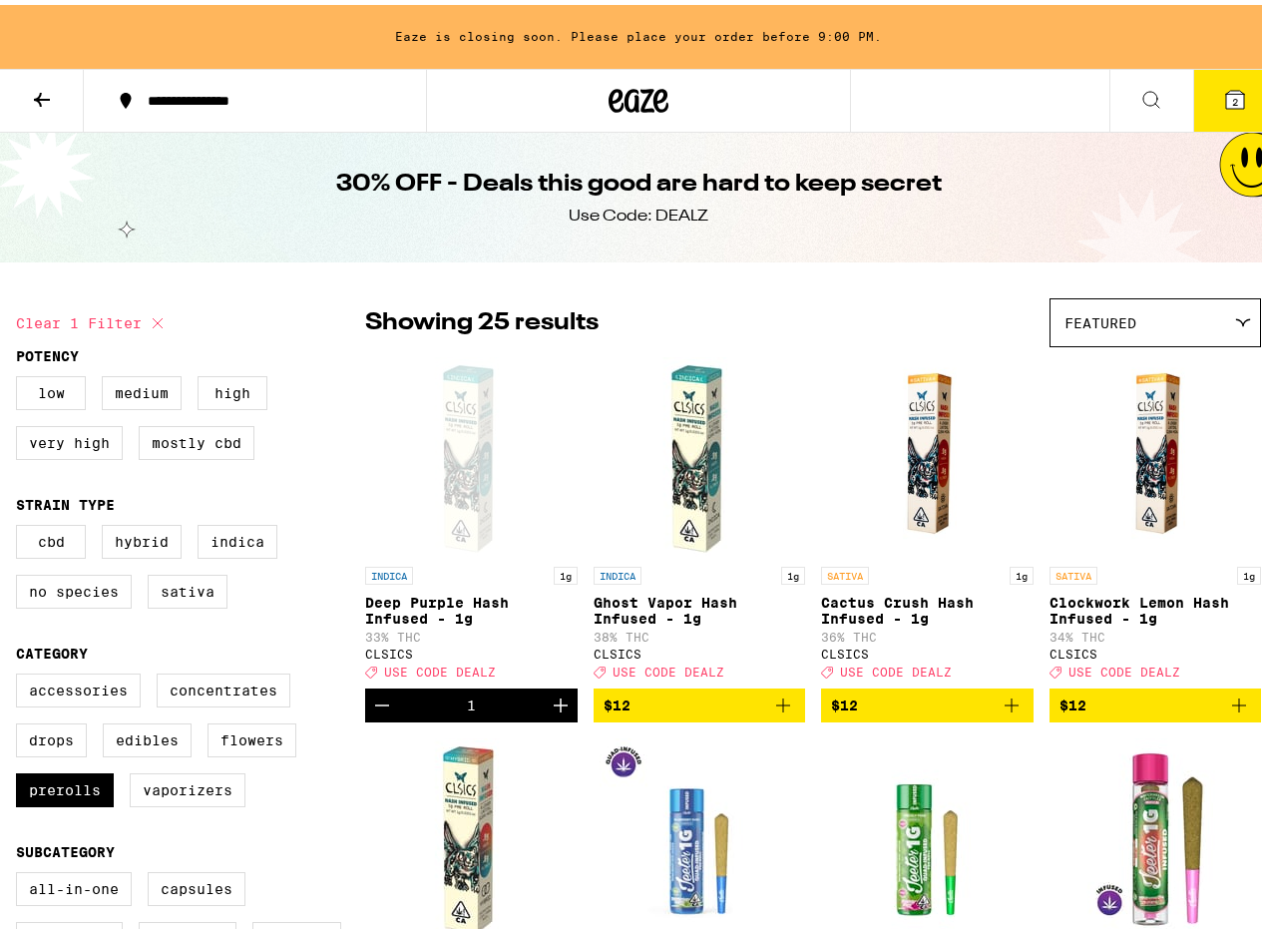
click at [1240, 93] on button "2" at bounding box center [1236, 96] width 84 height 62
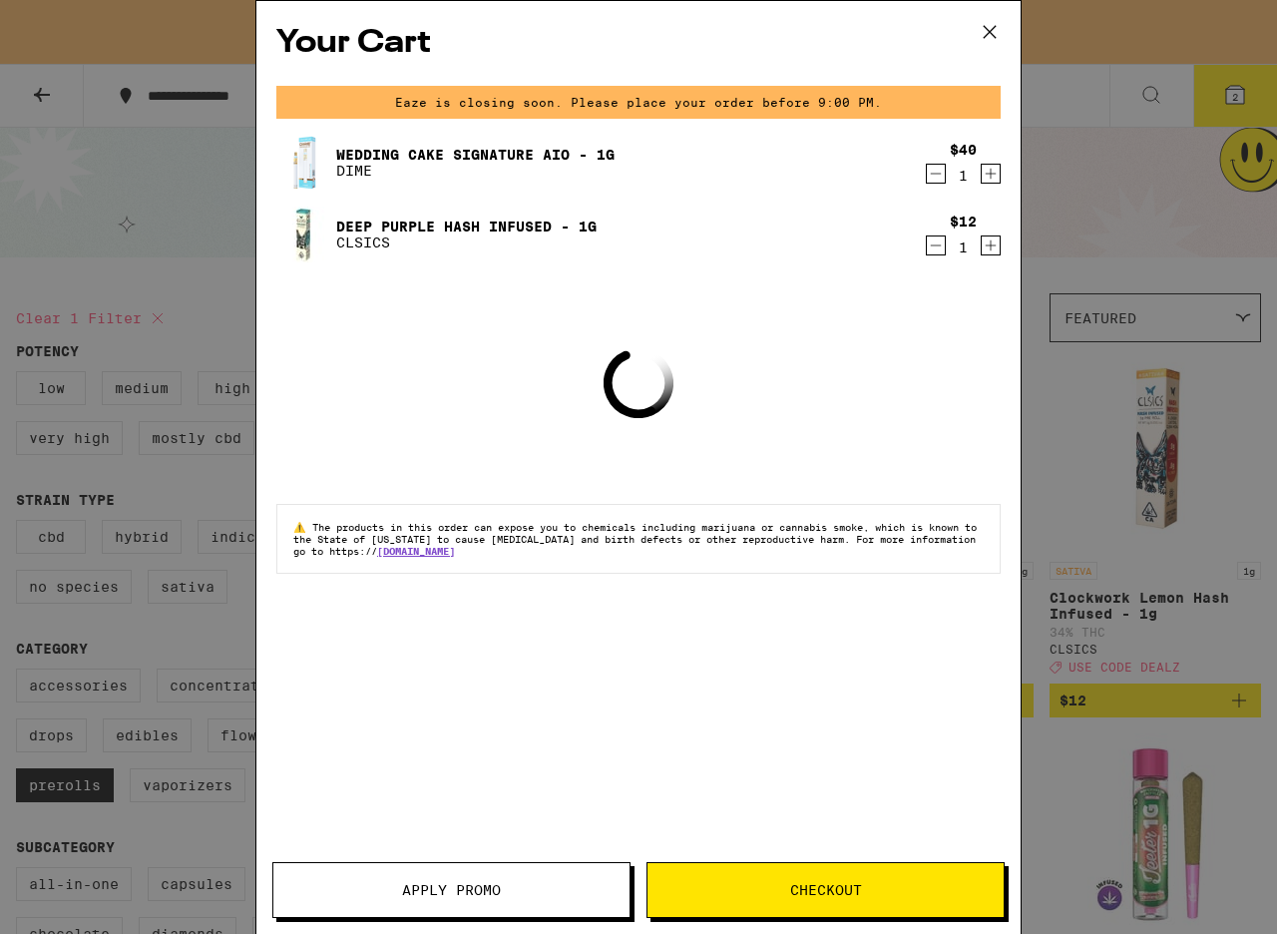
click at [432, 874] on button "Apply Promo" at bounding box center [451, 890] width 358 height 56
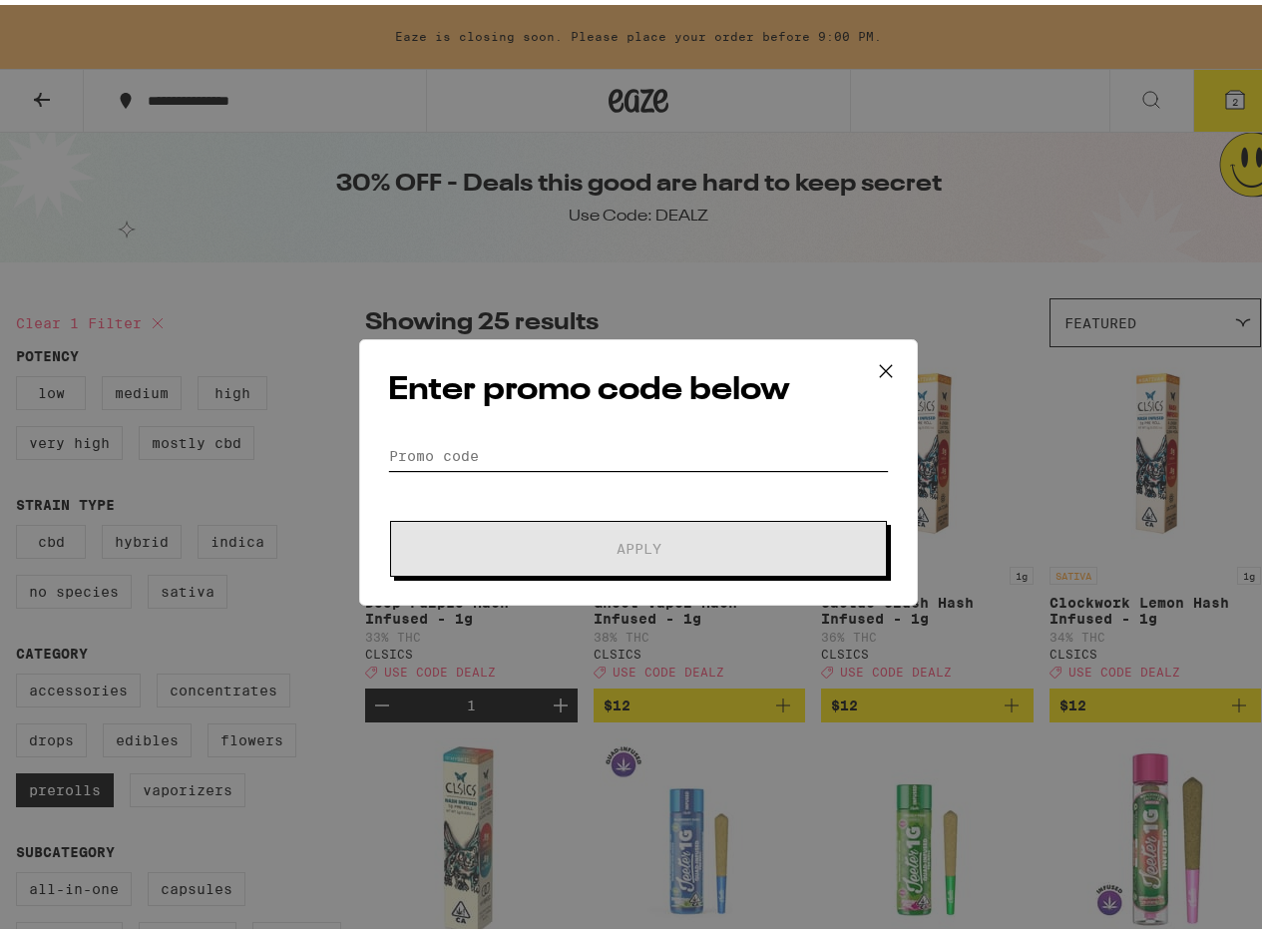
click at [656, 447] on input "Promo Code" at bounding box center [638, 451] width 501 height 30
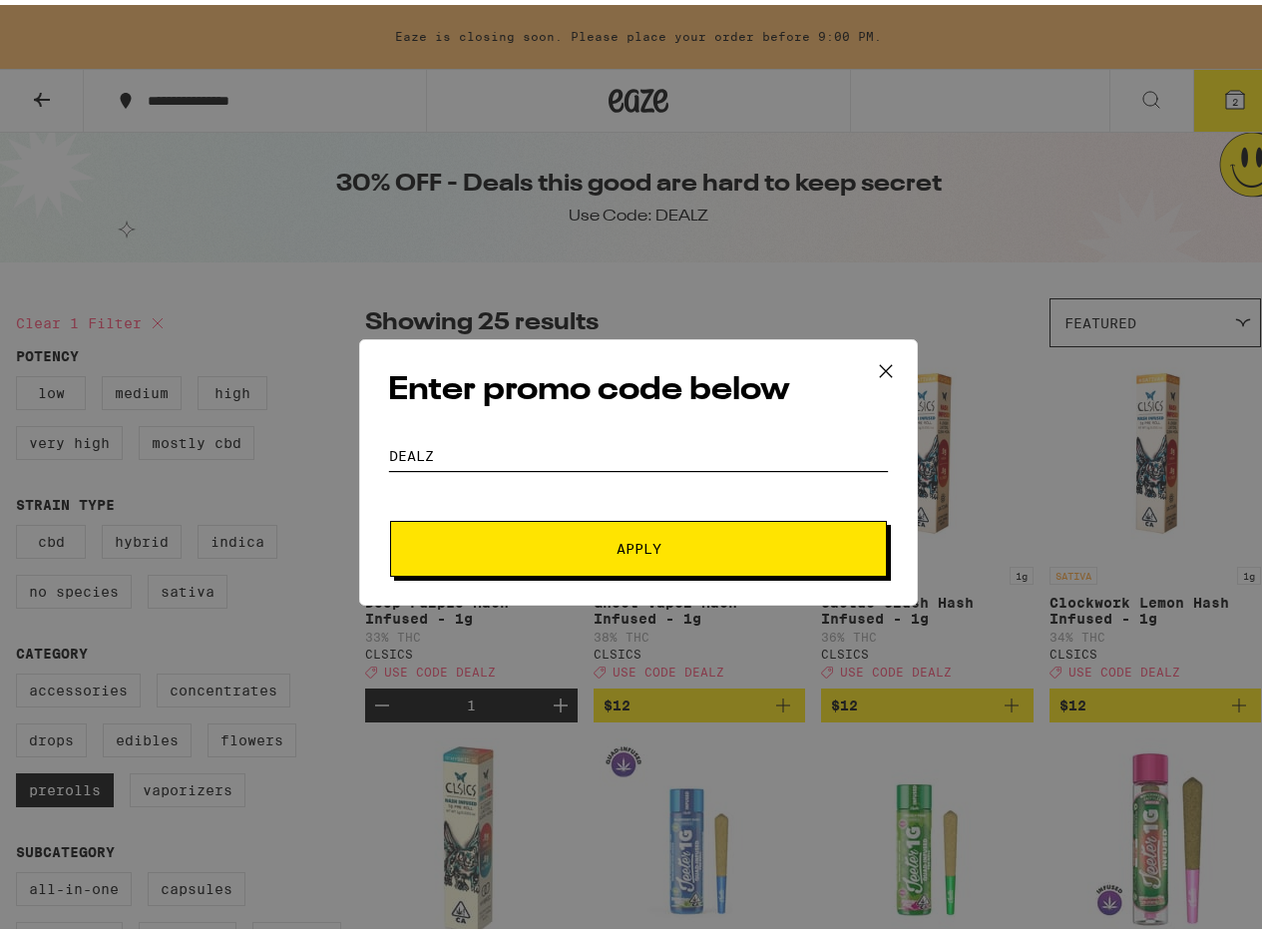
type input "dealz"
click at [390, 516] on button "Apply" at bounding box center [638, 544] width 497 height 56
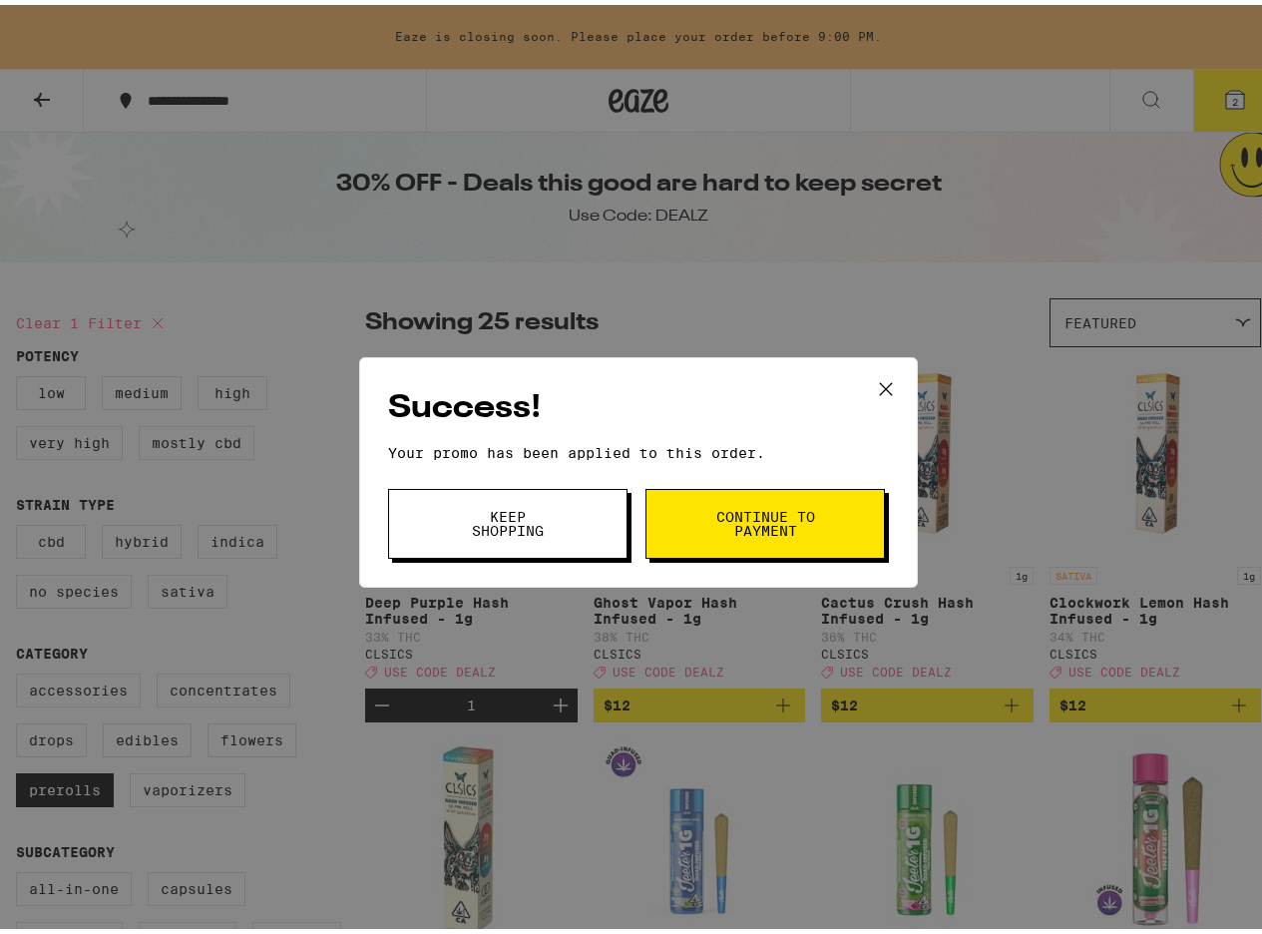
click at [556, 525] on button "Keep Shopping" at bounding box center [508, 519] width 240 height 70
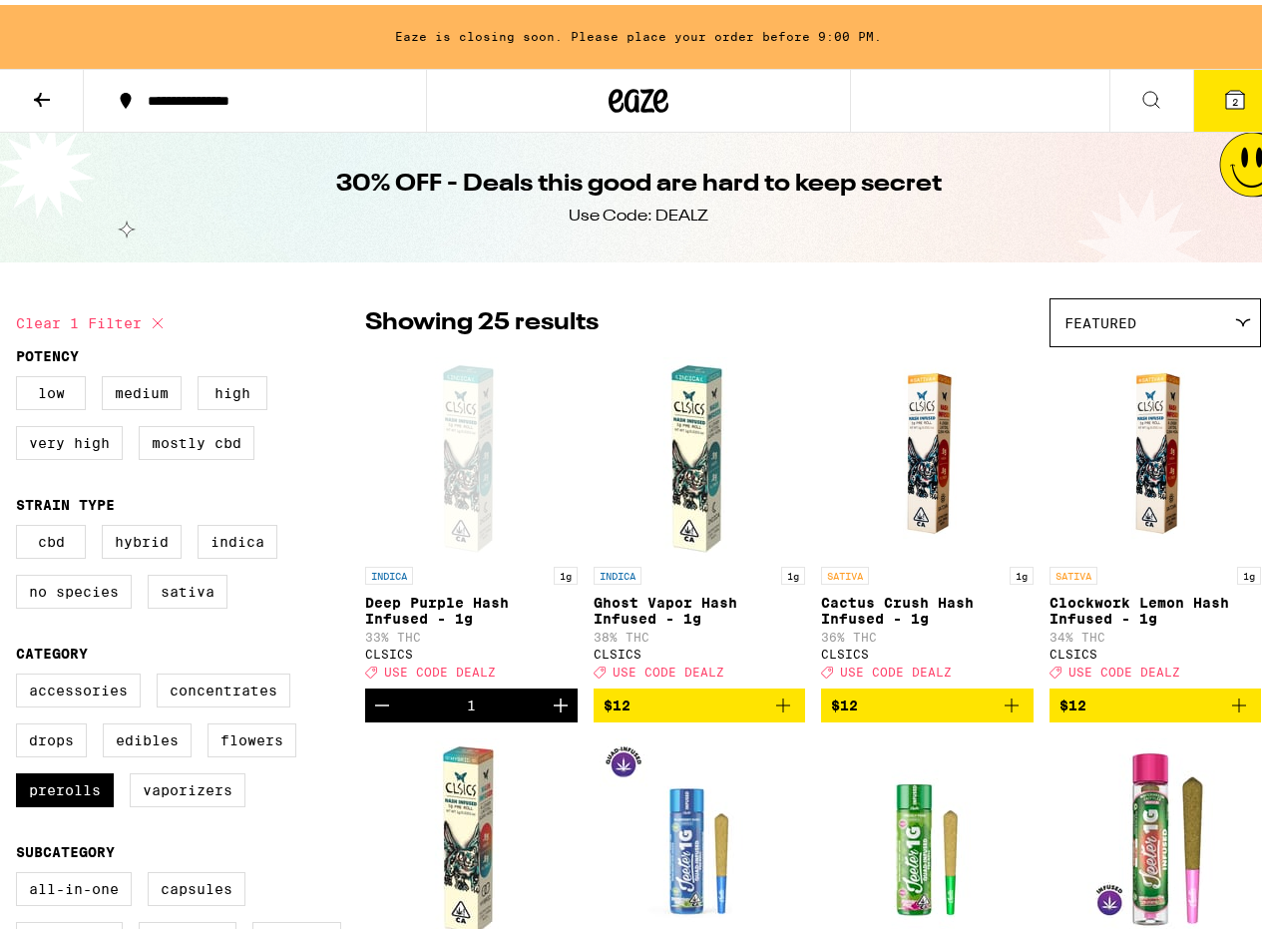
click at [1216, 112] on button "2" at bounding box center [1236, 96] width 84 height 62
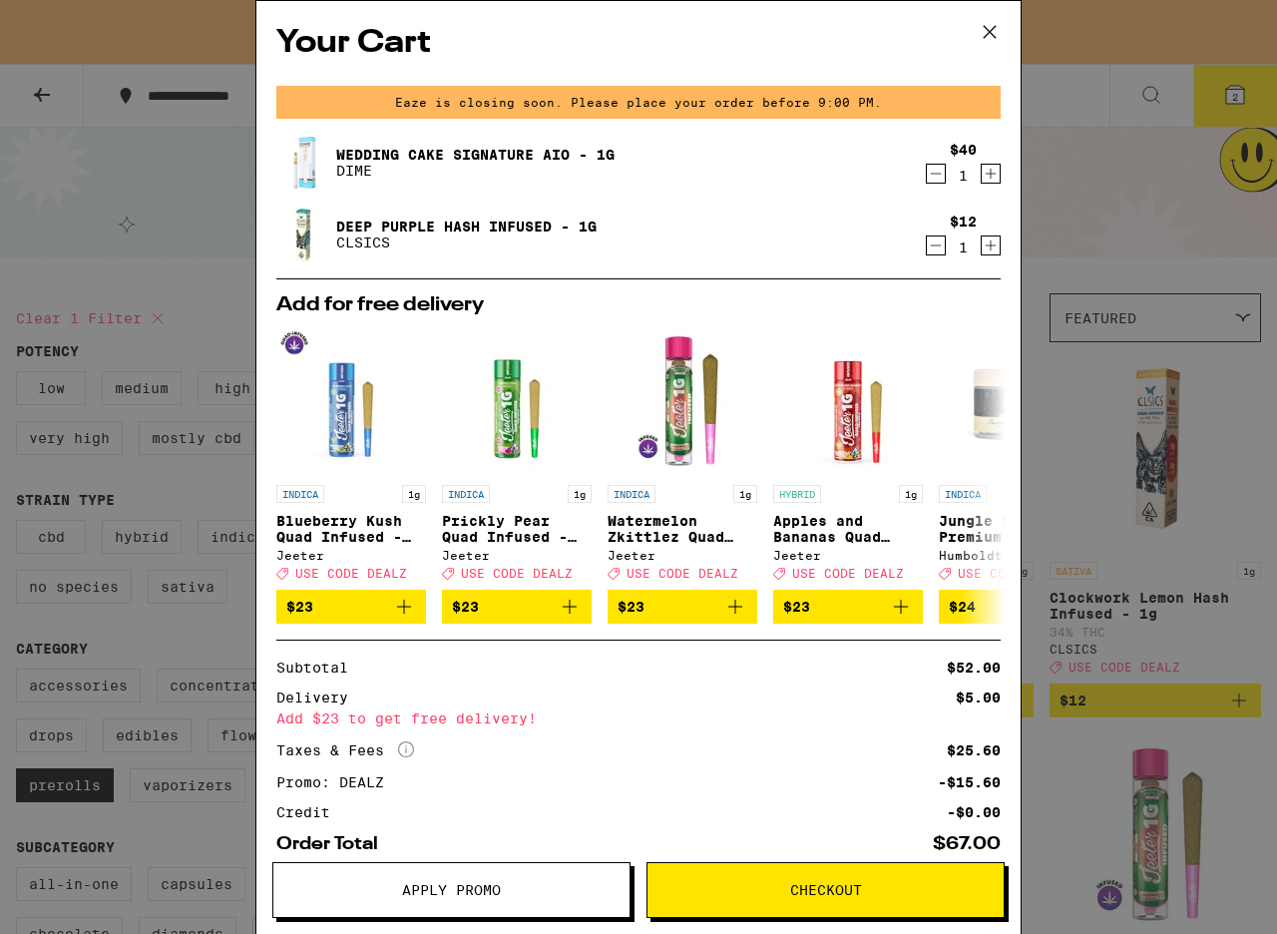
click at [990, 27] on icon at bounding box center [990, 32] width 30 height 30
